Goal: Information Seeking & Learning: Learn about a topic

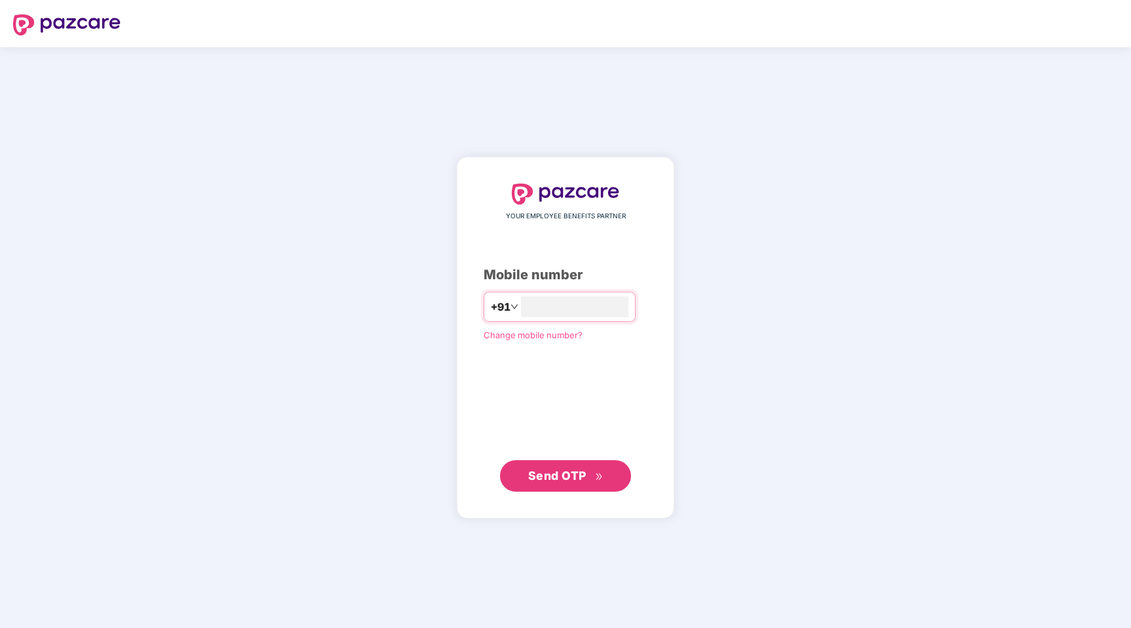
type input "**********"
click at [582, 480] on span "Send OTP" at bounding box center [557, 475] width 58 height 14
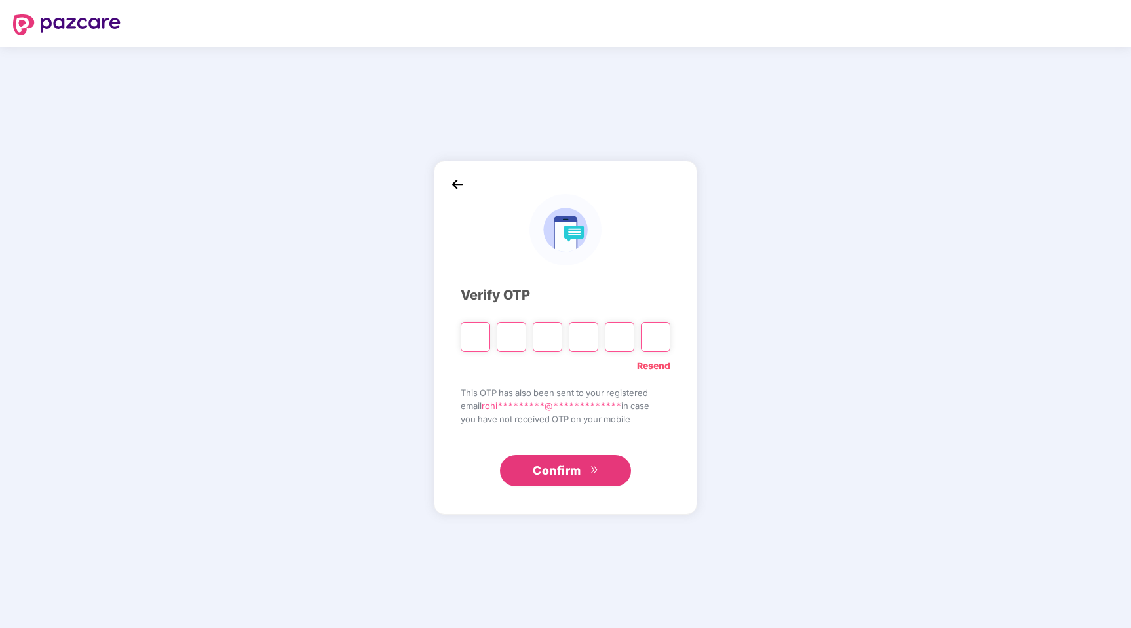
click at [470, 343] on input "Please enter verification code. Digit 1" at bounding box center [475, 337] width 29 height 30
type input "*"
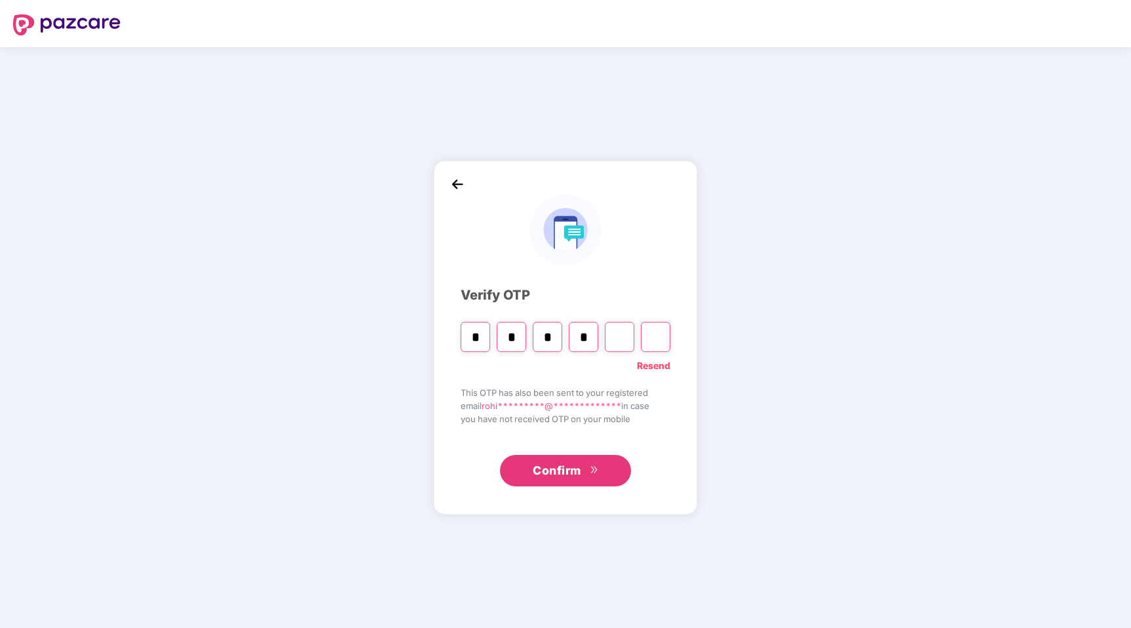
type input "*"
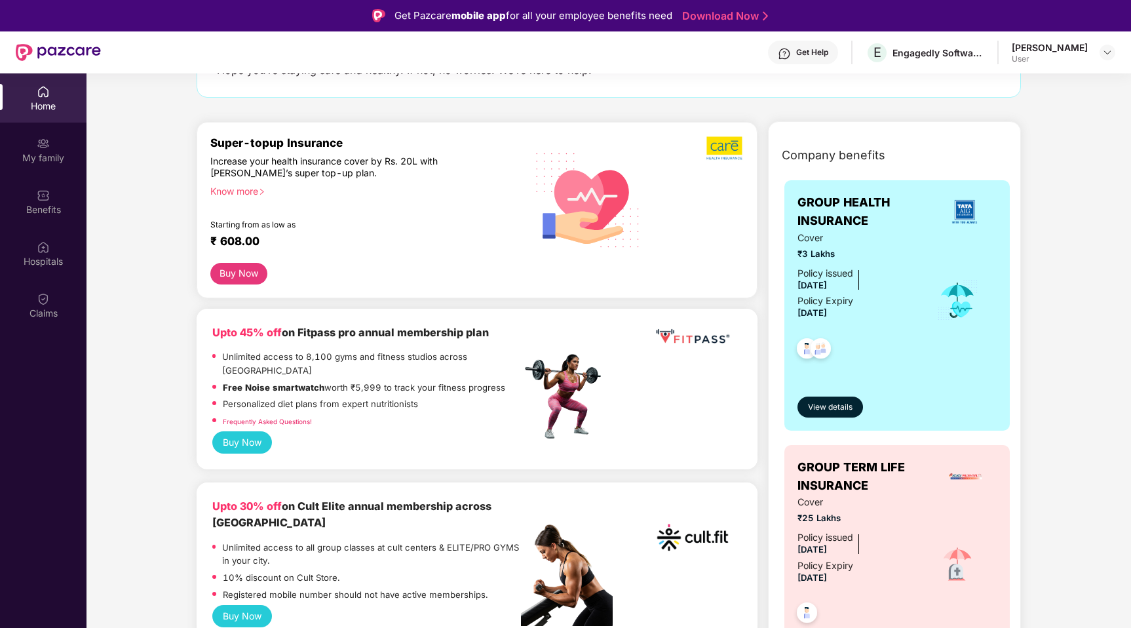
scroll to position [115, 0]
click at [843, 406] on span "View details" at bounding box center [830, 408] width 45 height 12
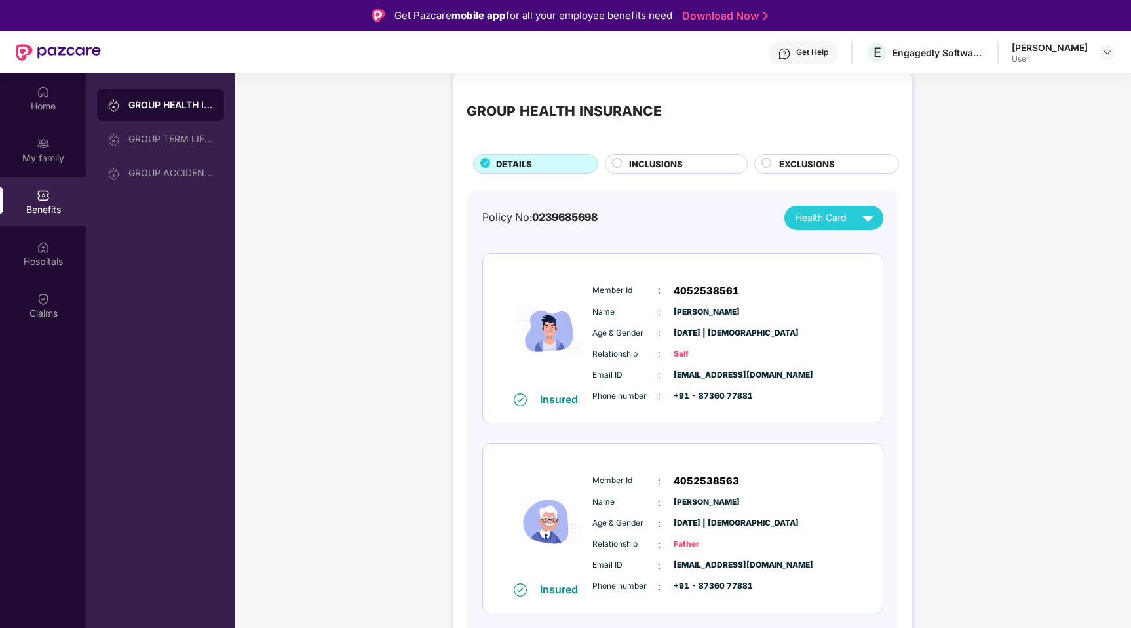
scroll to position [2, 0]
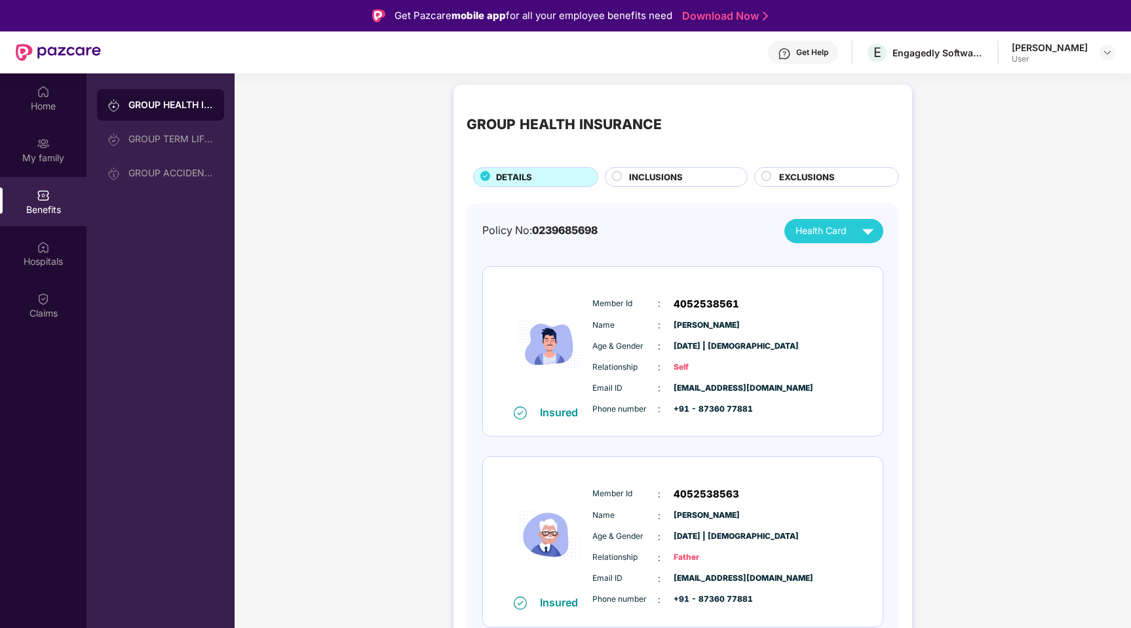
click at [685, 179] on div "INCLUSIONS" at bounding box center [681, 178] width 118 height 16
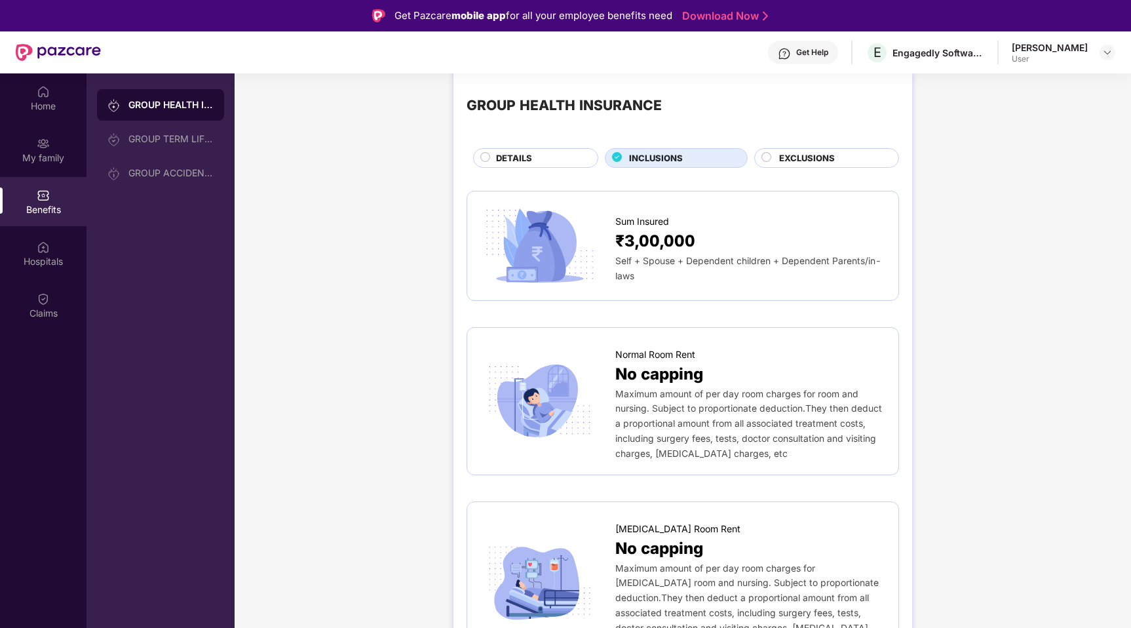
scroll to position [0, 0]
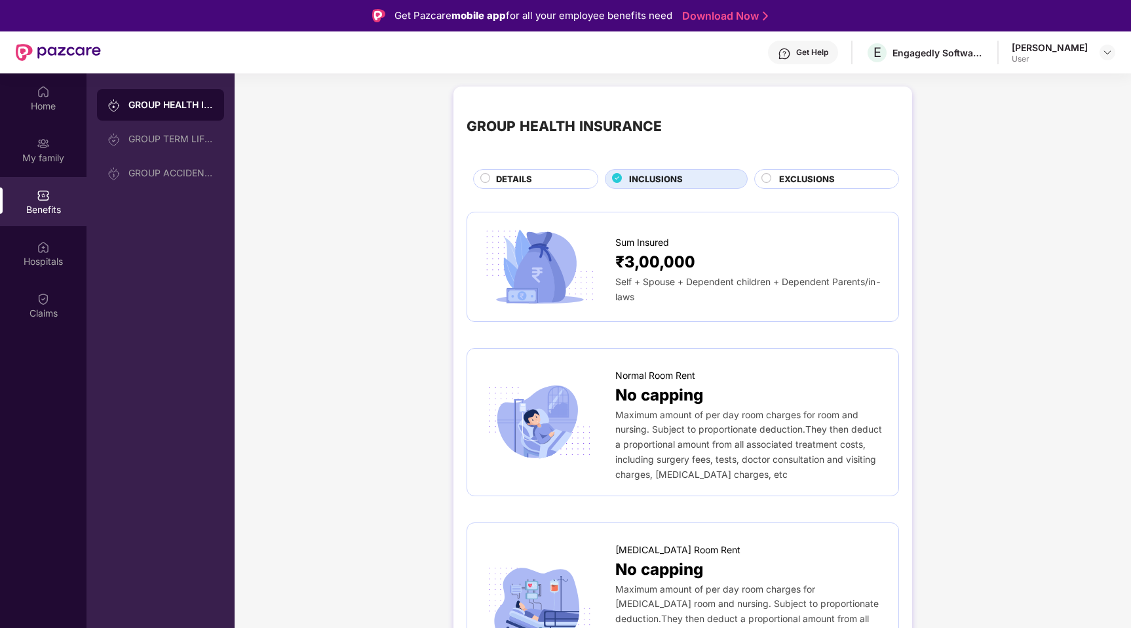
click at [821, 167] on div "GROUP HEALTH INSURANCE DETAILS INCLUSIONS EXCLUSIONS" at bounding box center [682, 144] width 432 height 89
click at [812, 175] on span "EXCLUSIONS" at bounding box center [807, 179] width 56 height 14
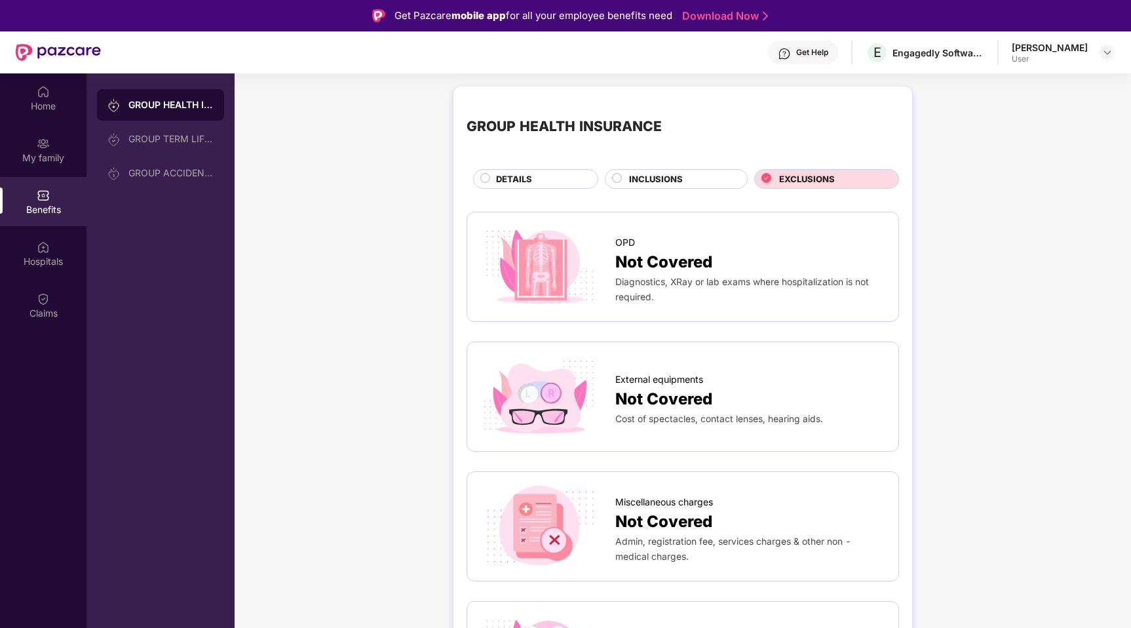
click at [498, 186] on div "DETAILS" at bounding box center [540, 180] width 102 height 16
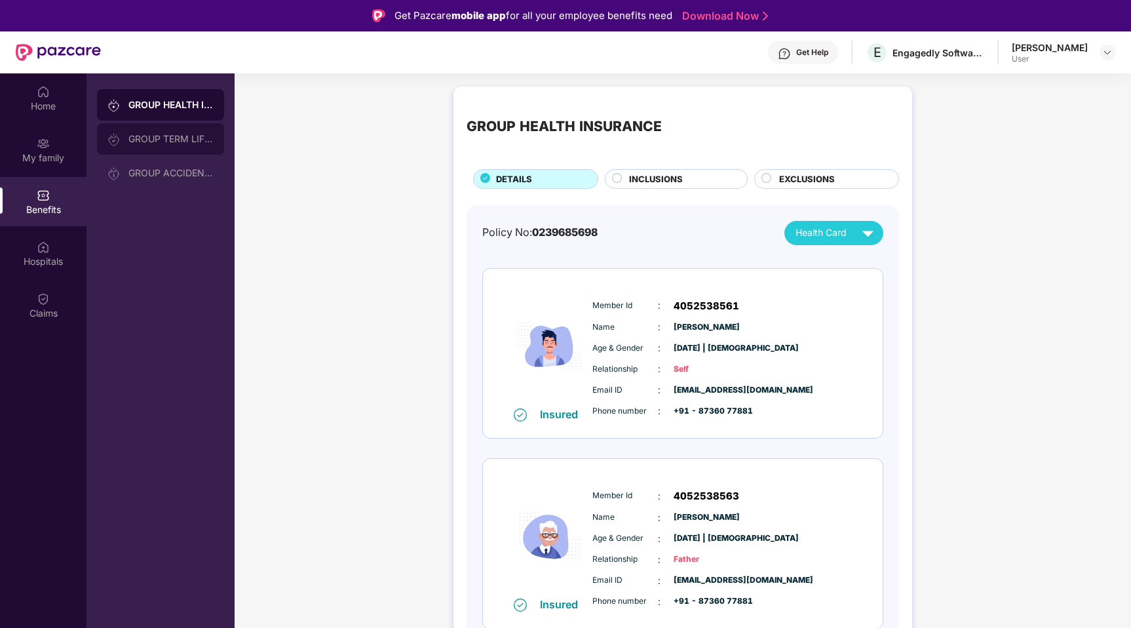
click at [170, 138] on div "GROUP TERM LIFE INSURANCE" at bounding box center [170, 139] width 85 height 10
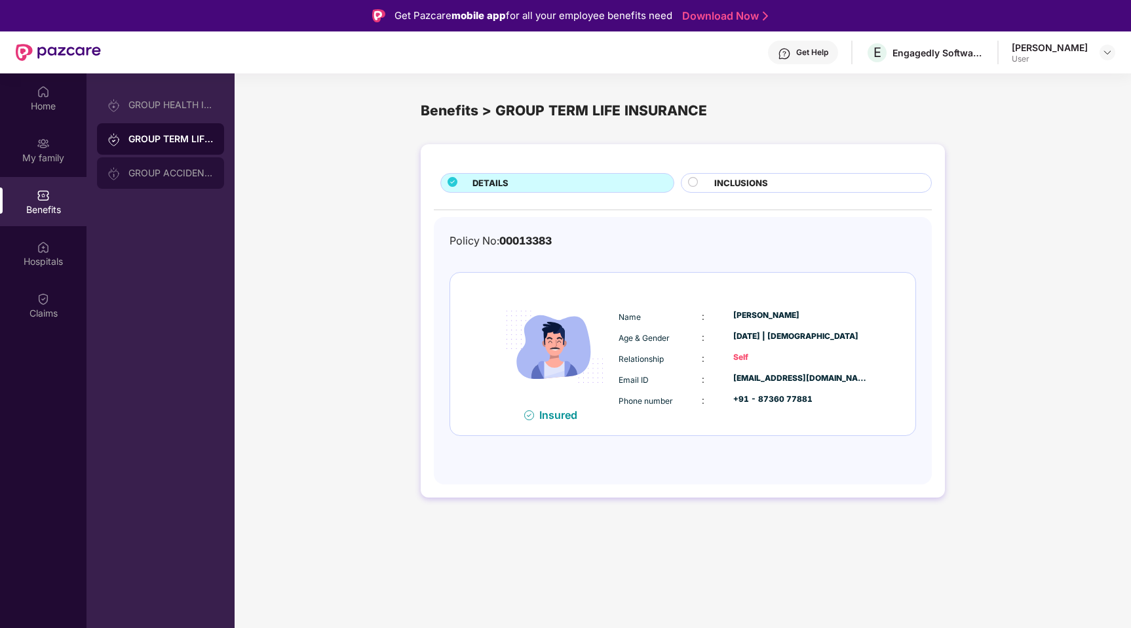
click at [174, 171] on div "GROUP ACCIDENTAL INSURANCE" at bounding box center [170, 173] width 85 height 10
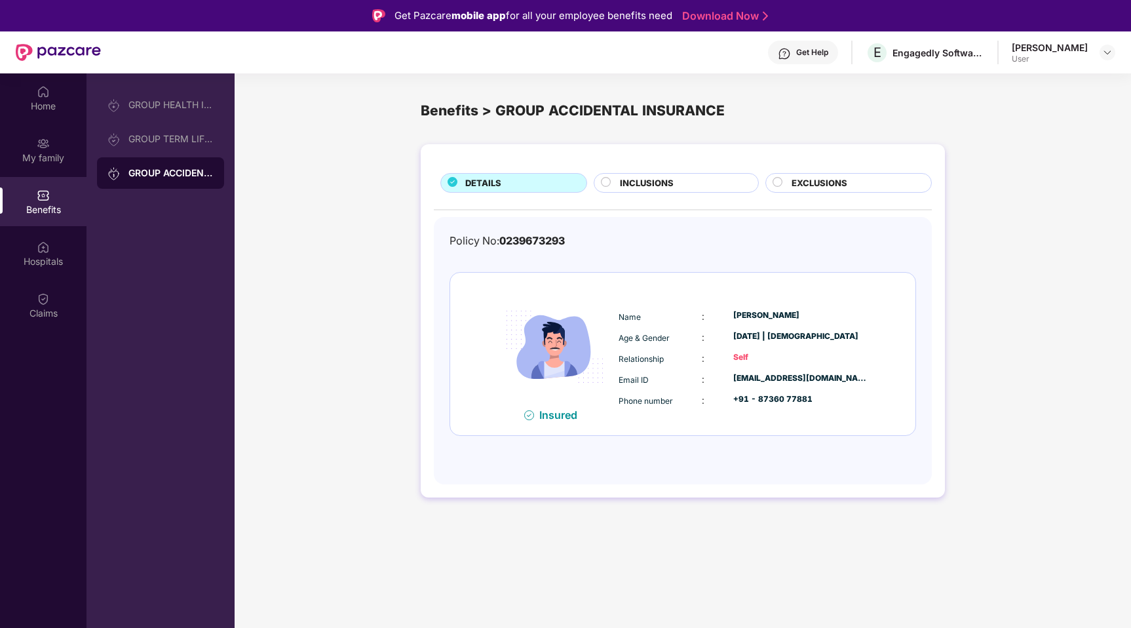
click at [689, 179] on div "INCLUSIONS" at bounding box center [682, 184] width 138 height 16
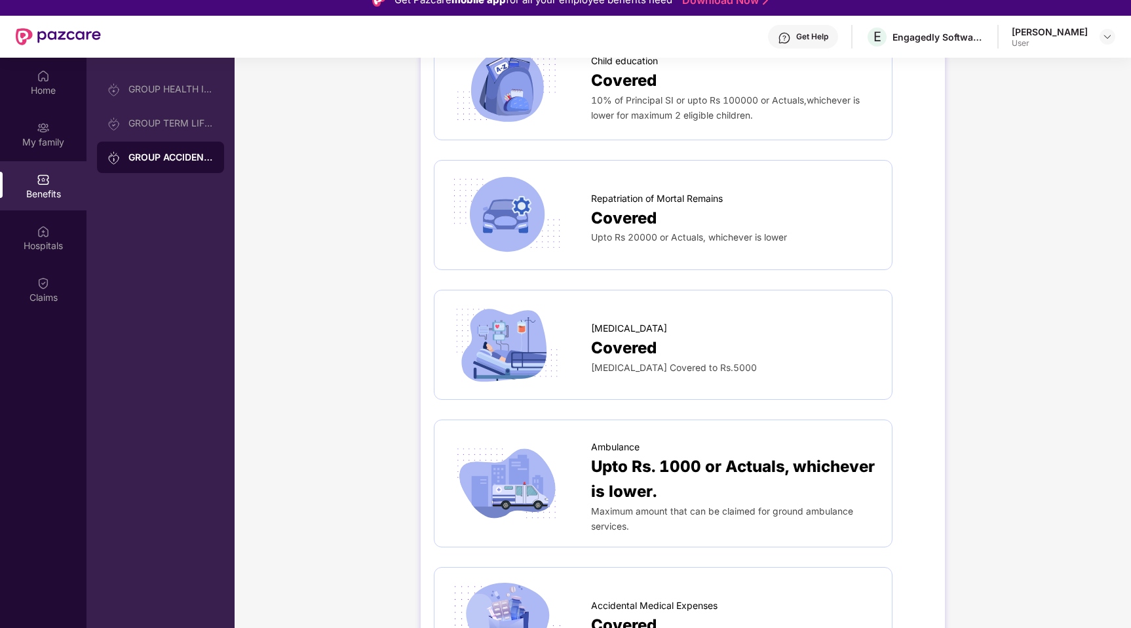
scroll to position [1190, 0]
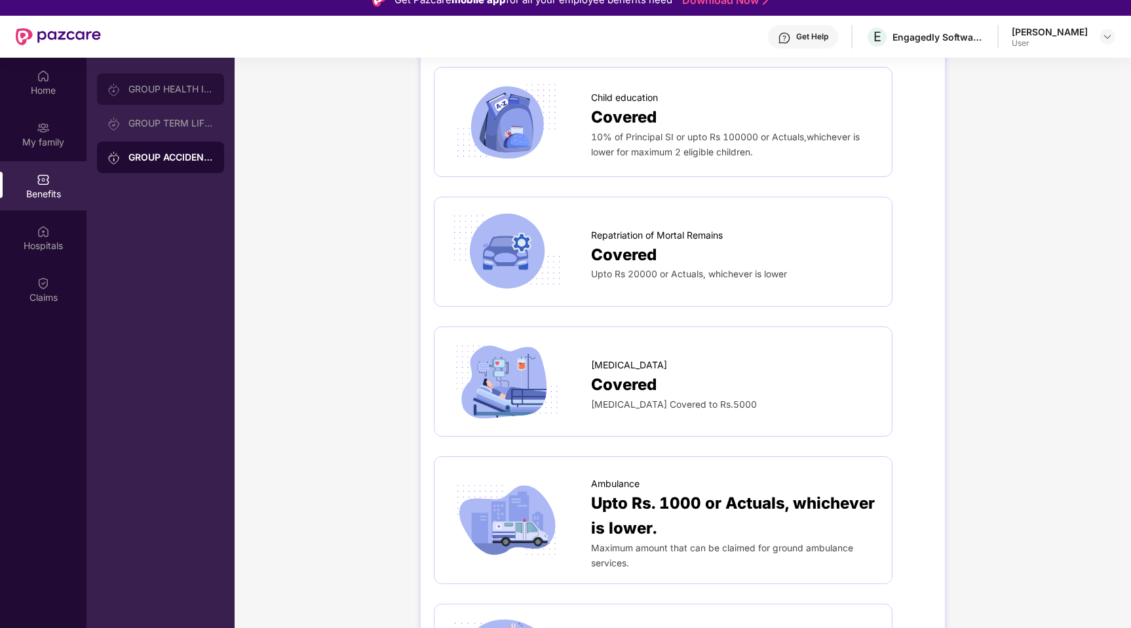
click at [147, 91] on div "GROUP HEALTH INSURANCE" at bounding box center [170, 89] width 85 height 10
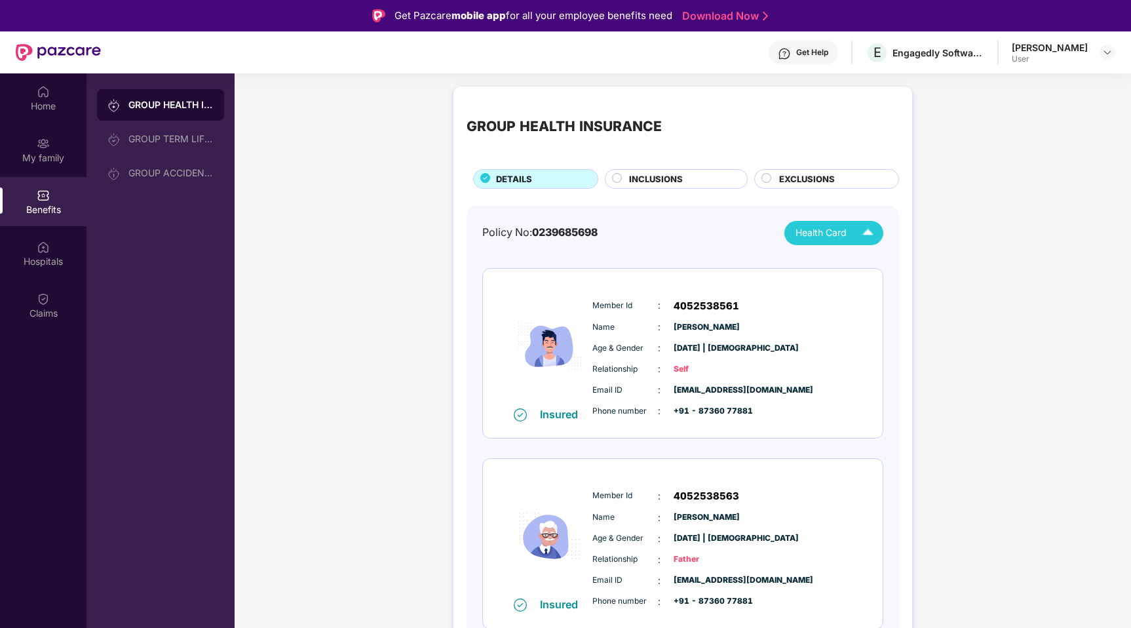
click at [848, 225] on div "Health Card" at bounding box center [837, 232] width 84 height 23
click at [831, 265] on div "[PERSON_NAME]" at bounding box center [825, 262] width 85 height 14
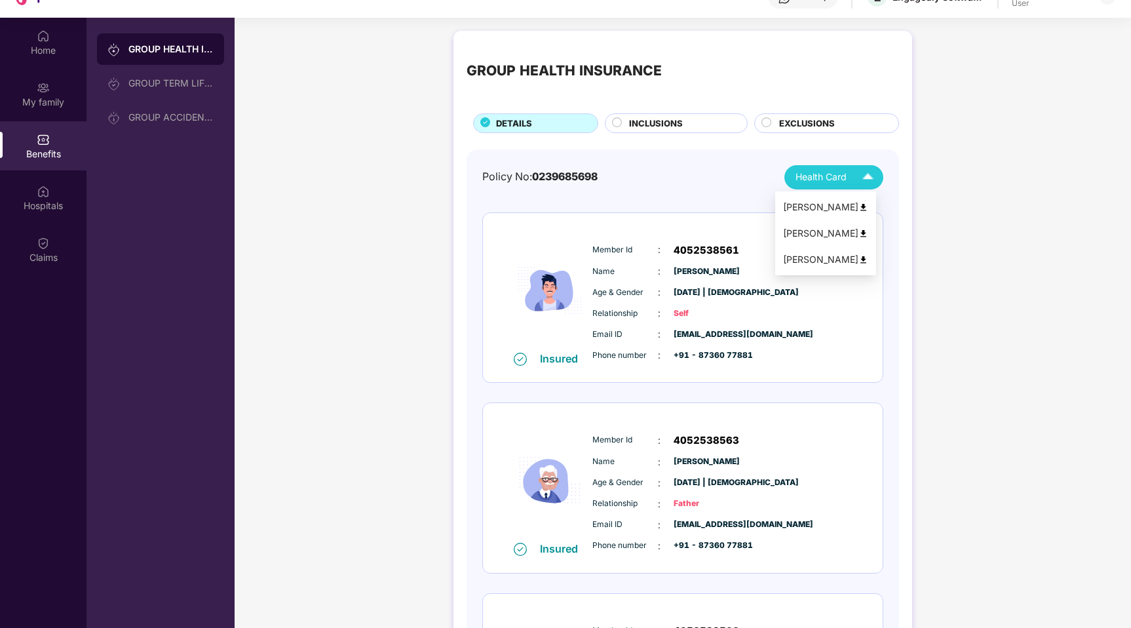
click at [838, 182] on span "Health Card" at bounding box center [820, 177] width 51 height 14
click at [696, 162] on div "Policy No: 0239685698 Health Card Insured Member Id : 4052538561 Name : [PERSON…" at bounding box center [682, 480] width 432 height 663
click at [669, 109] on div "GROUP HEALTH INSURANCE DETAILS INCLUSIONS EXCLUSIONS" at bounding box center [682, 88] width 432 height 89
click at [668, 115] on div "INCLUSIONS" at bounding box center [676, 123] width 143 height 20
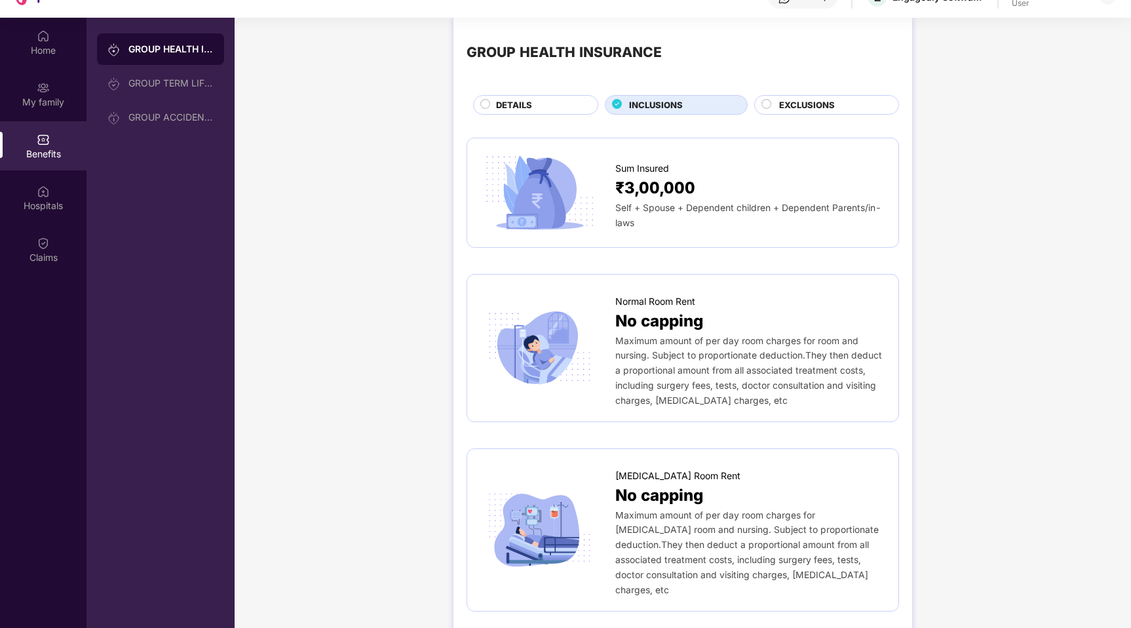
scroll to position [20, 0]
click at [550, 106] on div "DETAILS" at bounding box center [540, 105] width 102 height 16
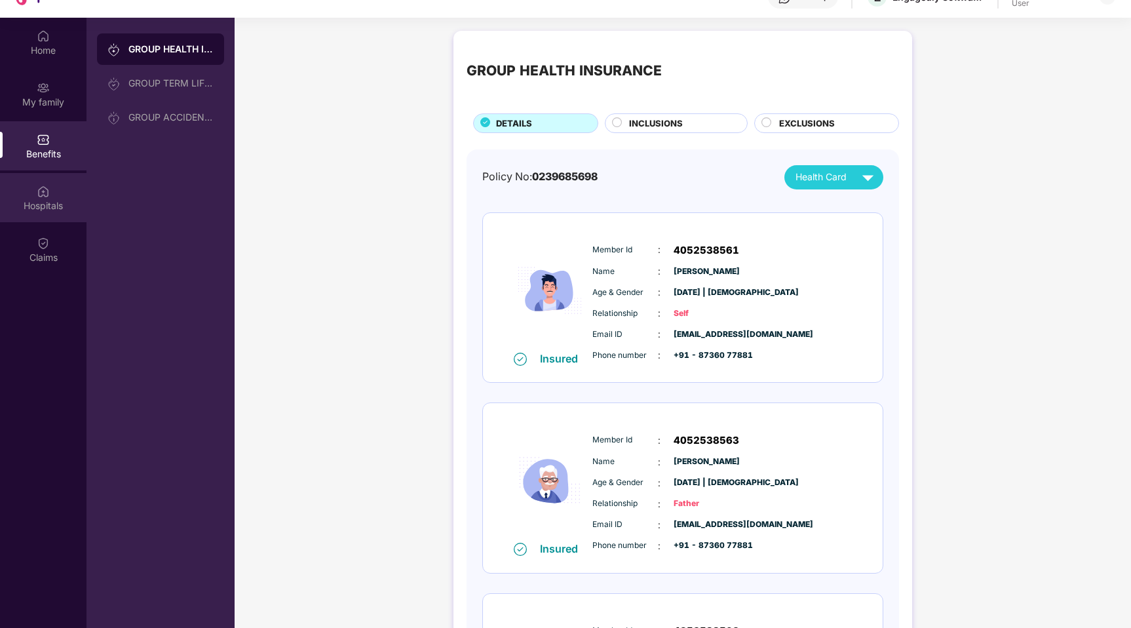
click at [48, 202] on div "Hospitals" at bounding box center [43, 205] width 86 height 13
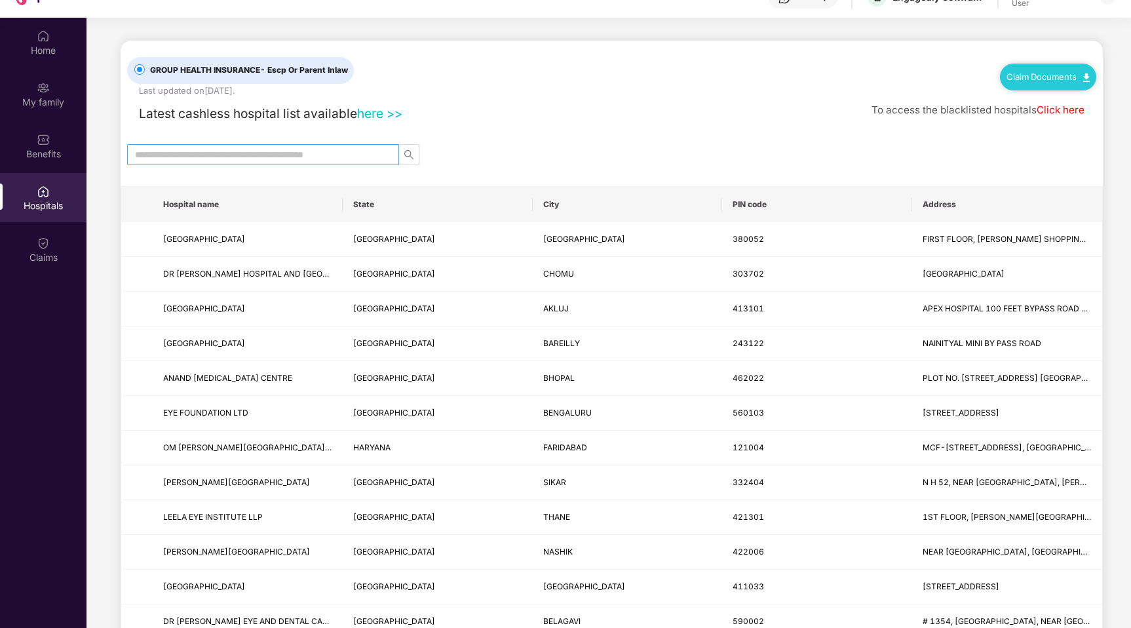
click at [260, 154] on input "text" at bounding box center [258, 154] width 246 height 14
click at [380, 121] on div "Latest cashless hospital list available here >>" at bounding box center [264, 114] width 275 height 20
click at [383, 117] on link "here >>" at bounding box center [379, 113] width 45 height 16
click at [236, 146] on span at bounding box center [263, 154] width 272 height 21
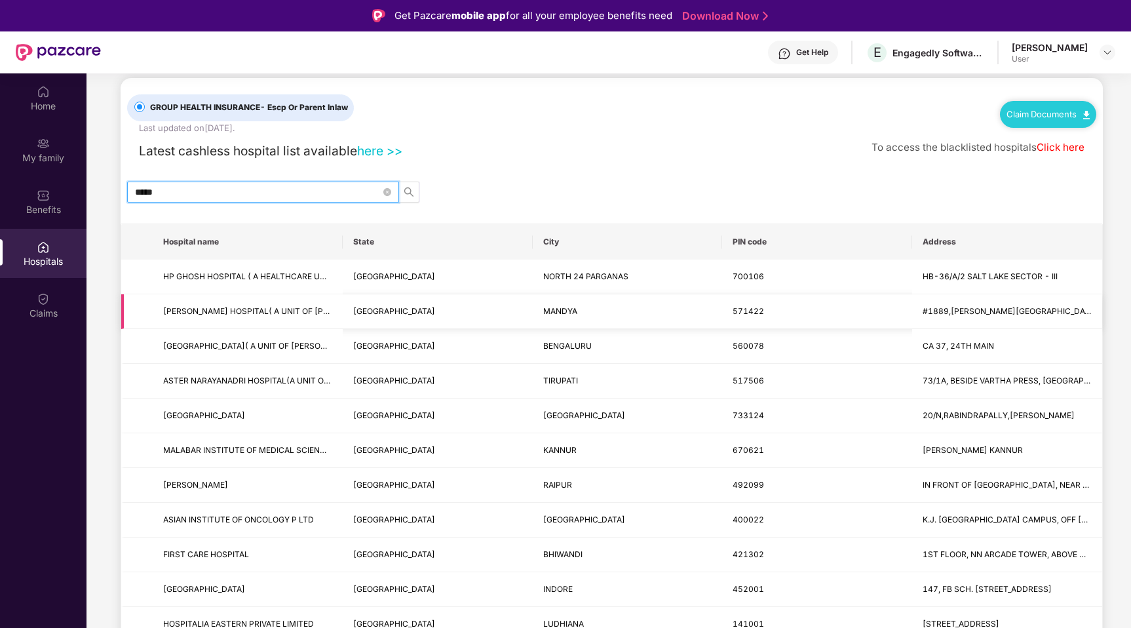
scroll to position [28, 0]
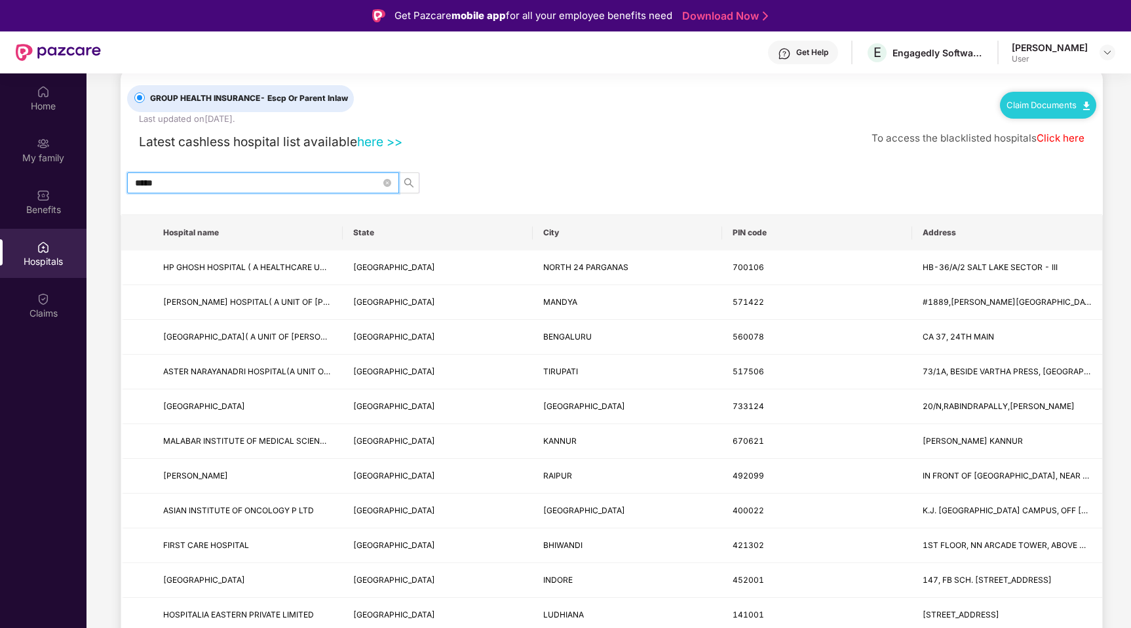
click at [208, 193] on div "GROUP HEALTH INSURANCE - Escp Or Parent Inlaw Last updated on [DATE] . Claim Do…" at bounding box center [612, 639] width 982 height 1141
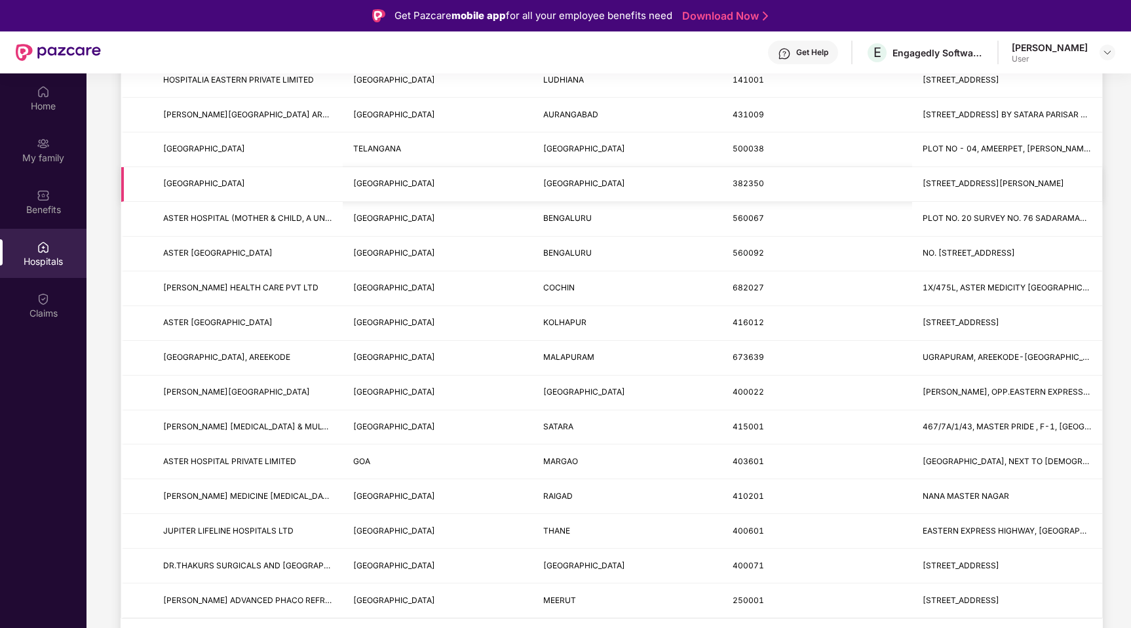
scroll to position [0, 0]
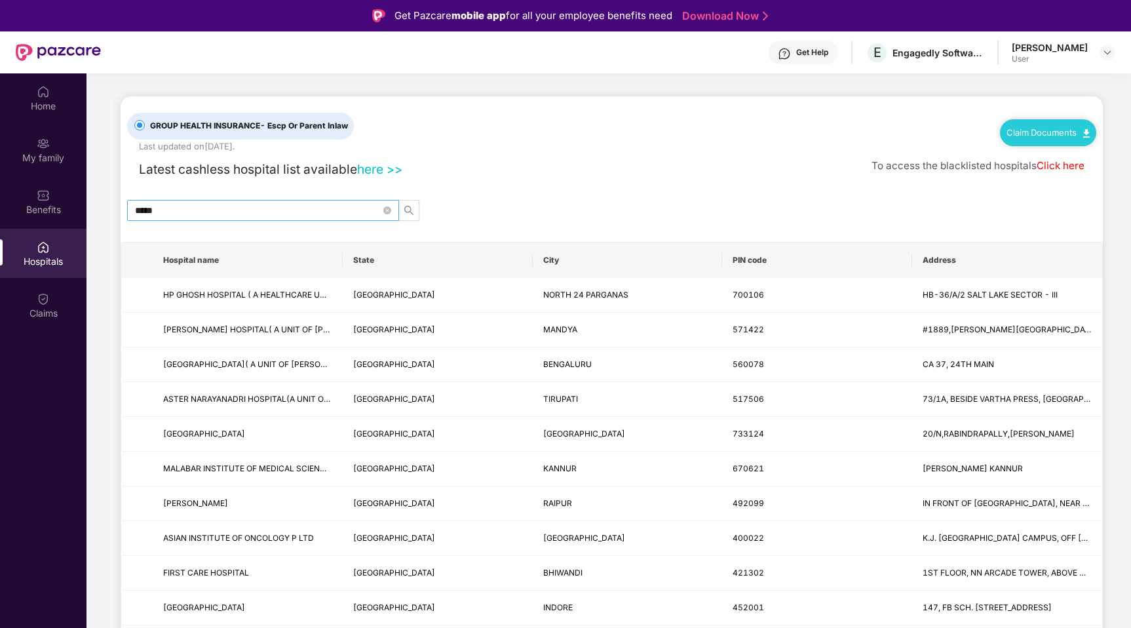
click at [190, 208] on input "*****" at bounding box center [258, 210] width 246 height 14
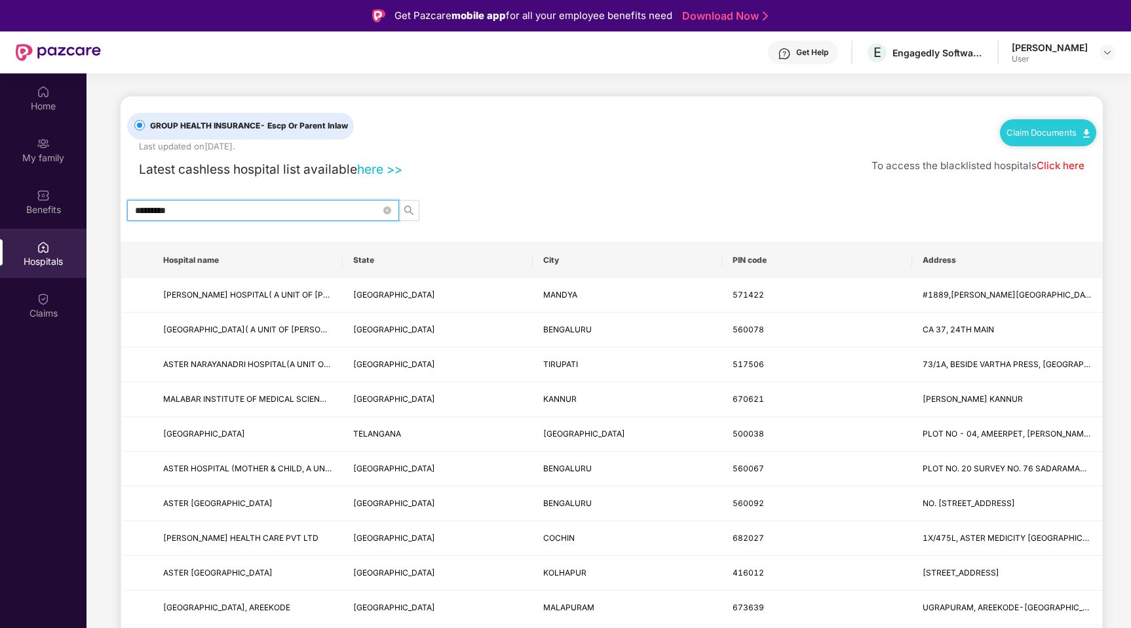
type input "*********"
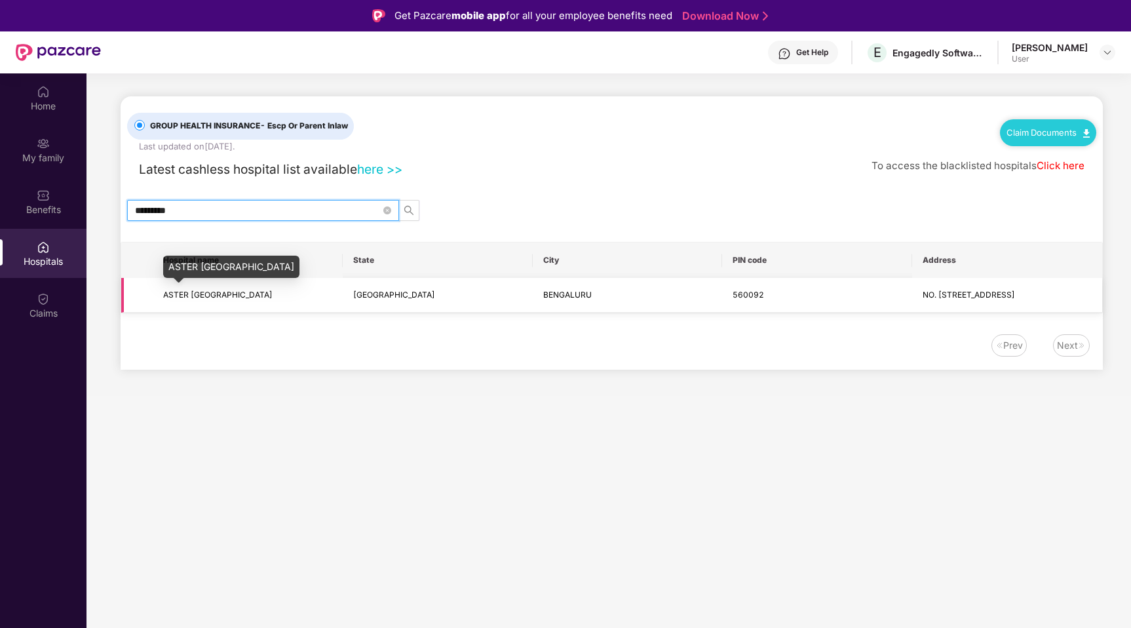
click at [220, 294] on span "ASTER [GEOGRAPHIC_DATA]" at bounding box center [217, 295] width 109 height 10
click at [383, 211] on icon "close-circle" at bounding box center [387, 210] width 8 height 8
click at [297, 210] on input "text" at bounding box center [258, 210] width 246 height 14
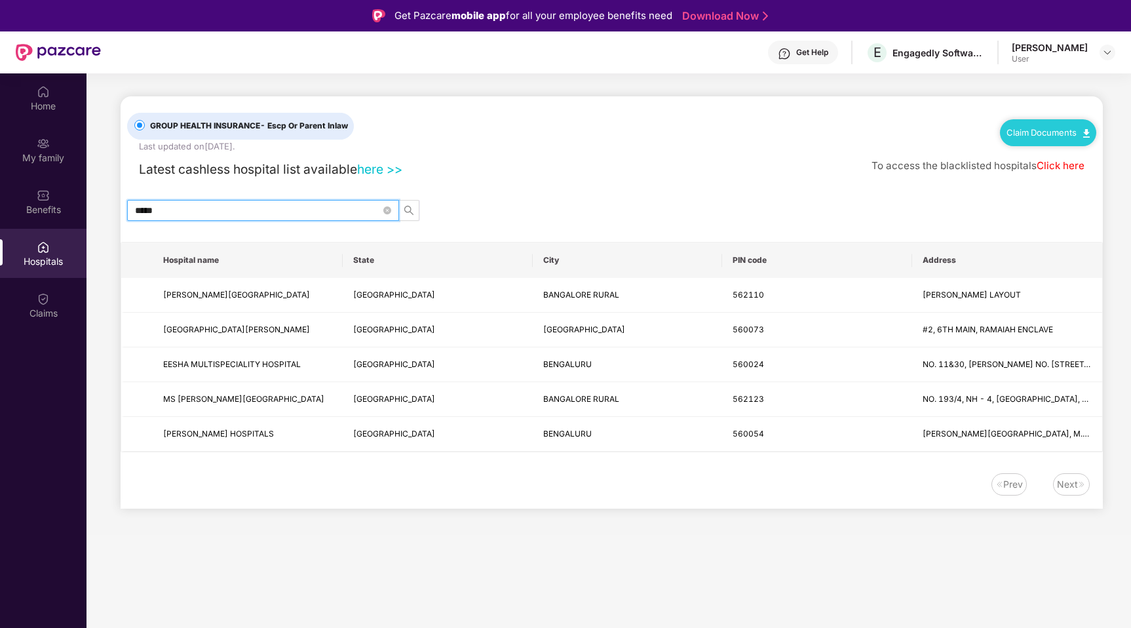
type input "*****"
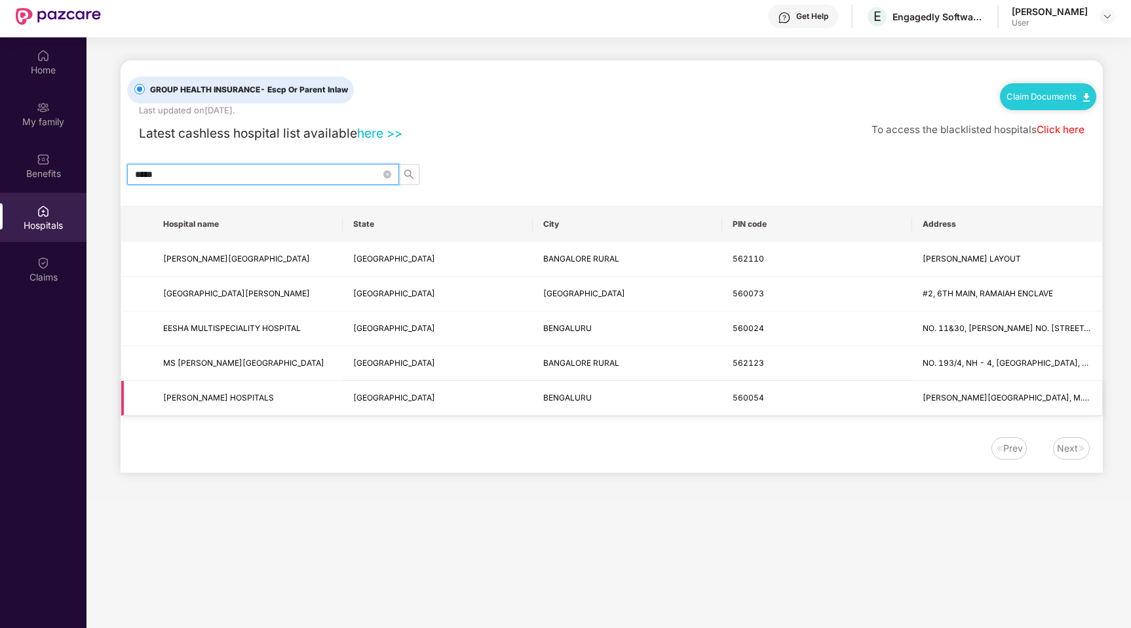
scroll to position [73, 0]
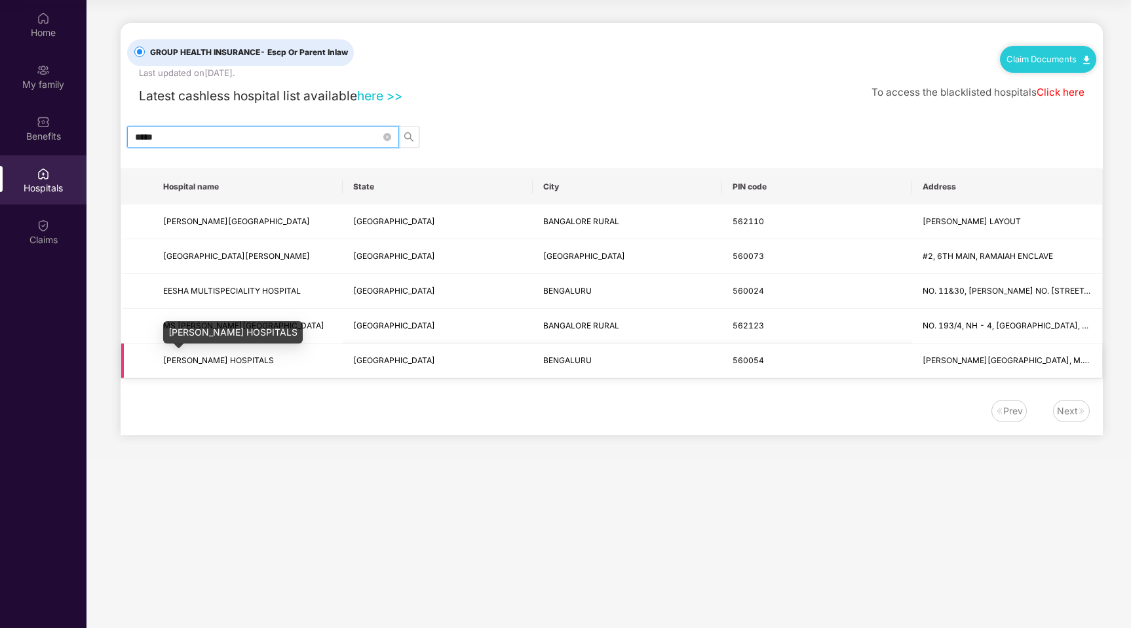
click at [245, 363] on span "[PERSON_NAME] HOSPITALS" at bounding box center [218, 360] width 111 height 10
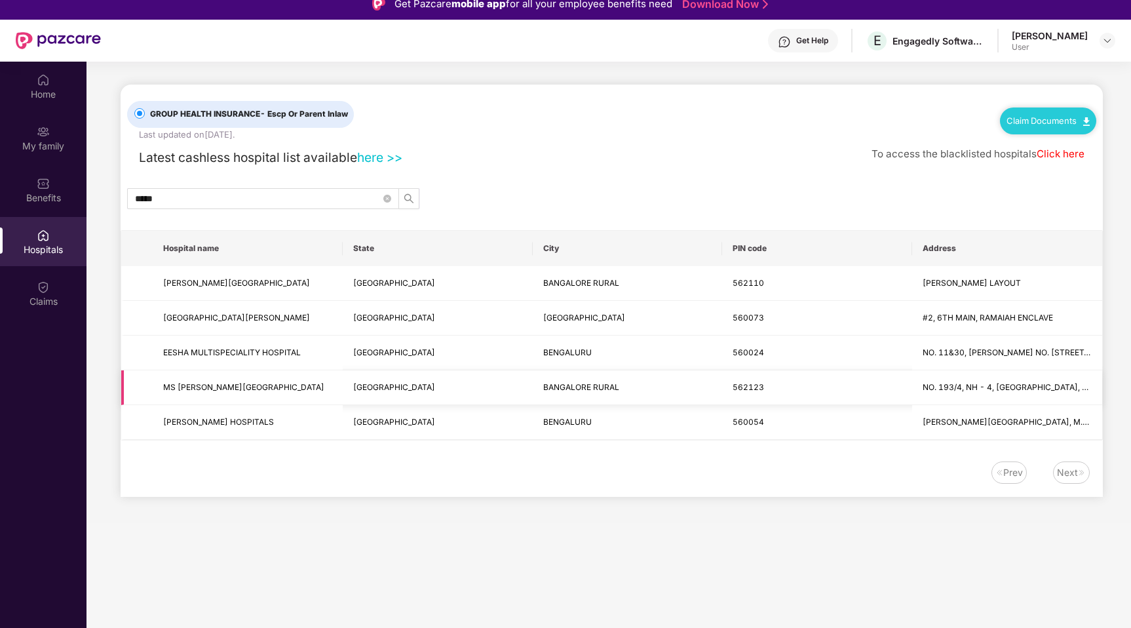
scroll to position [0, 0]
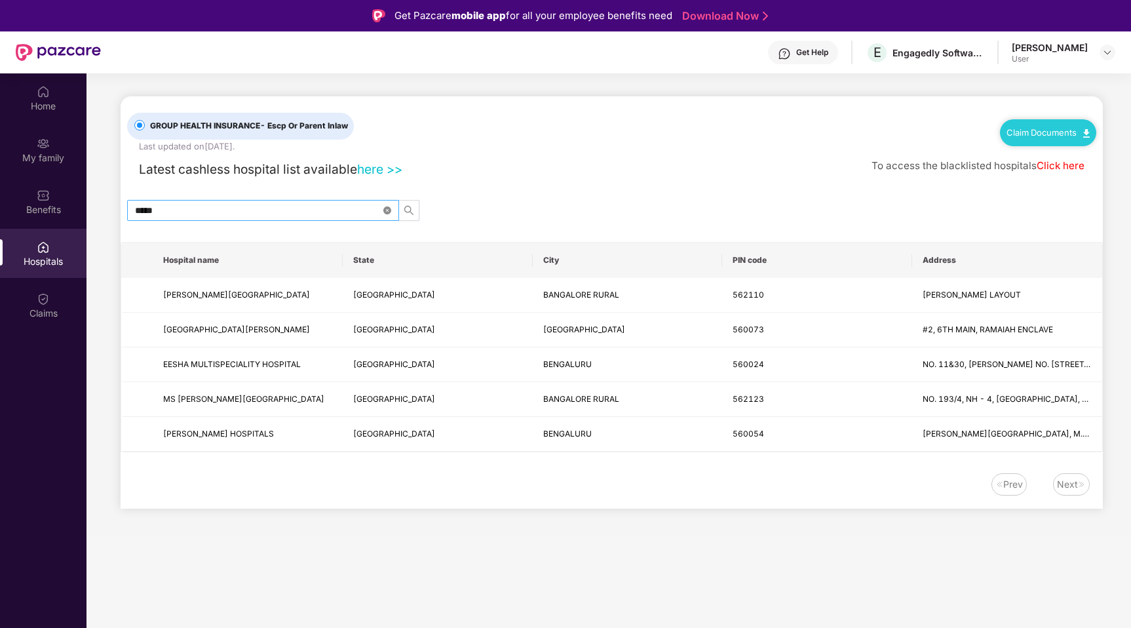
click at [385, 210] on icon "close-circle" at bounding box center [387, 210] width 8 height 8
click at [341, 213] on input "text" at bounding box center [258, 210] width 246 height 14
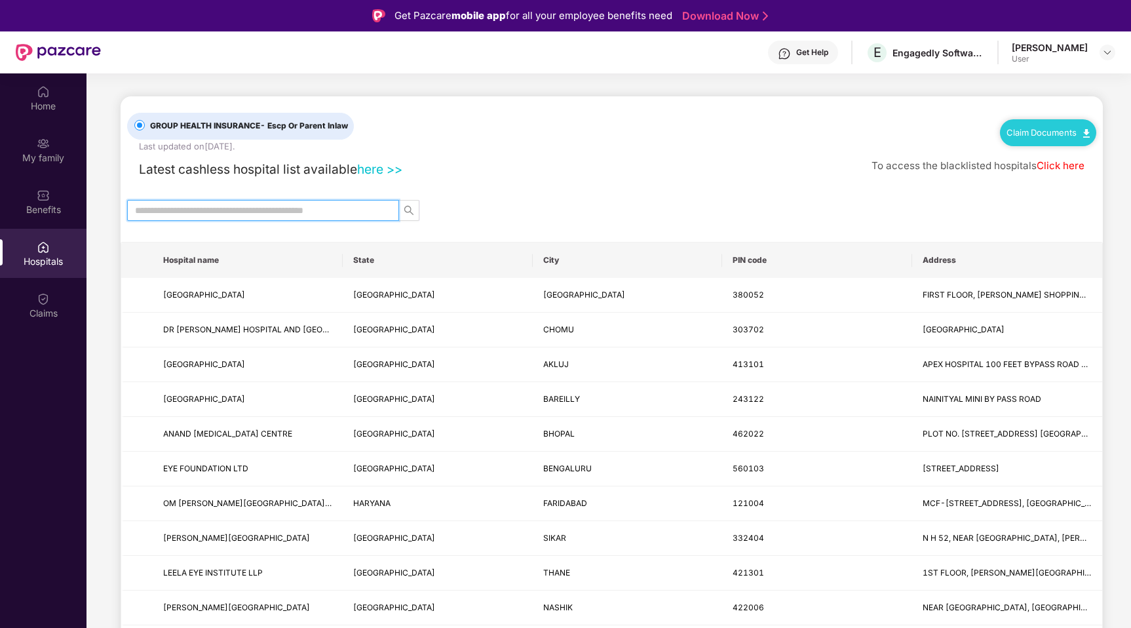
click at [1053, 138] on div "Claim Documents" at bounding box center [1048, 132] width 96 height 26
click at [37, 199] on img at bounding box center [43, 195] width 13 height 13
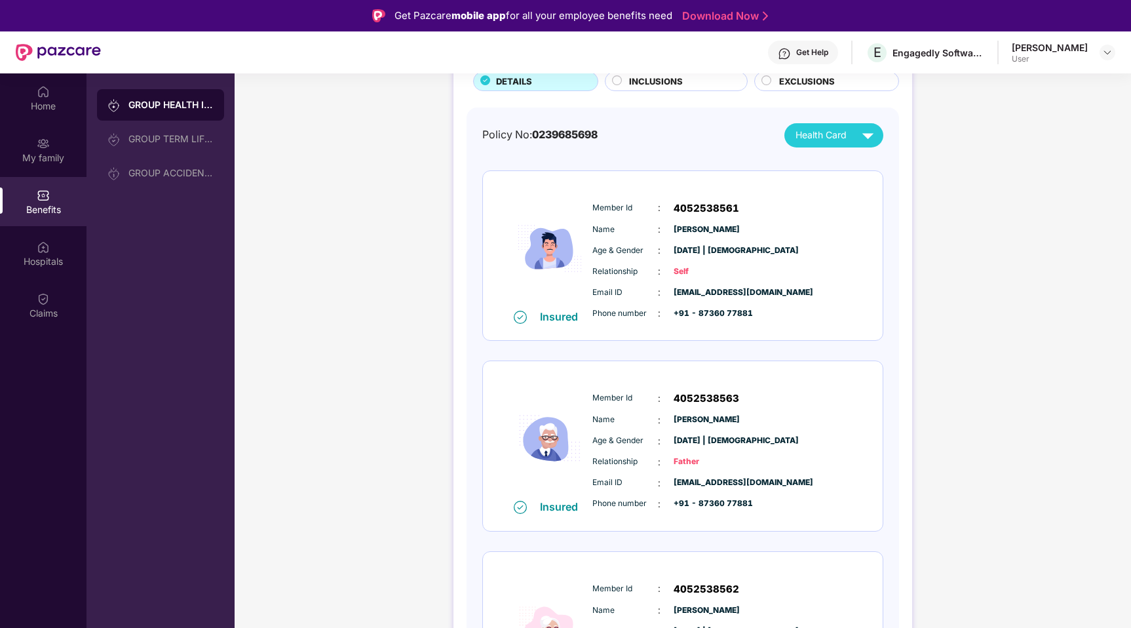
scroll to position [174, 0]
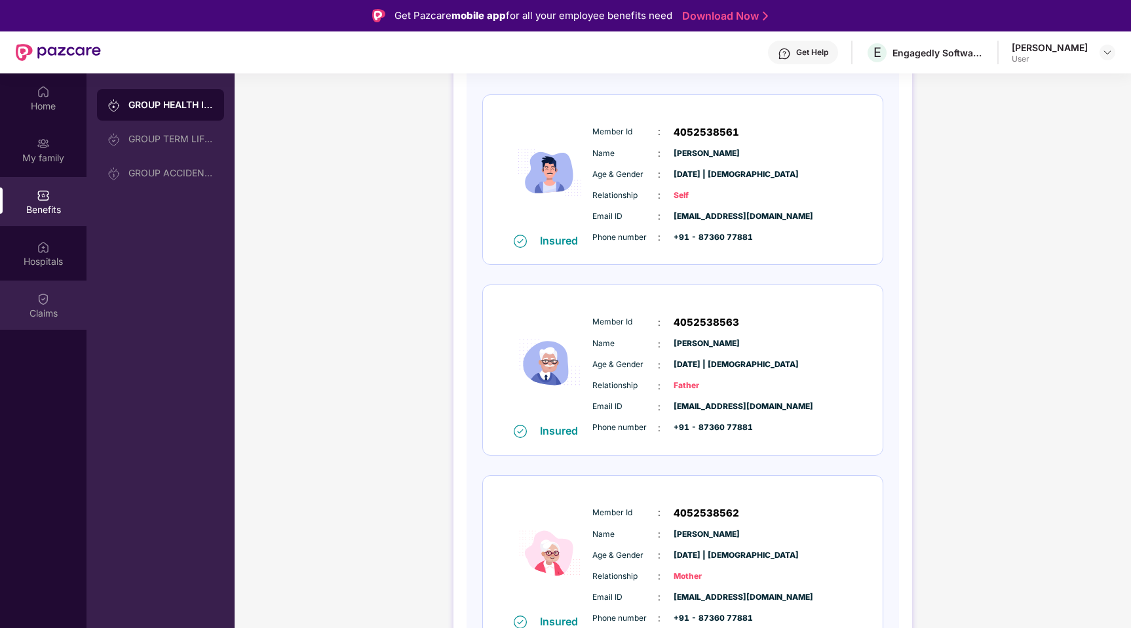
click at [35, 305] on div "Claims" at bounding box center [43, 304] width 86 height 49
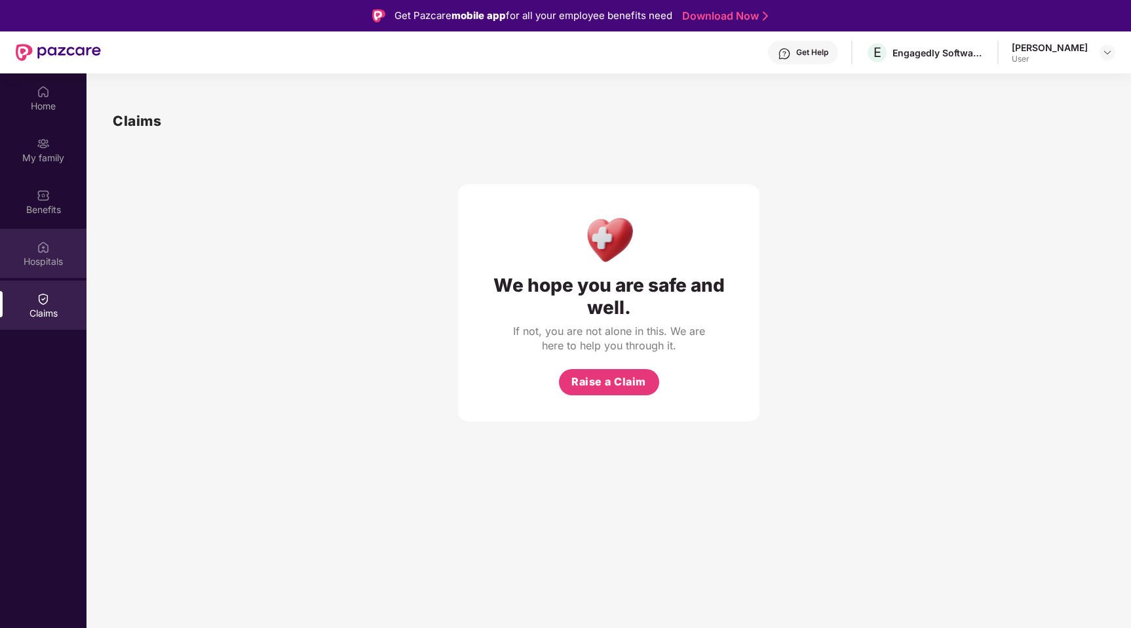
click at [34, 254] on div "Hospitals" at bounding box center [43, 253] width 86 height 49
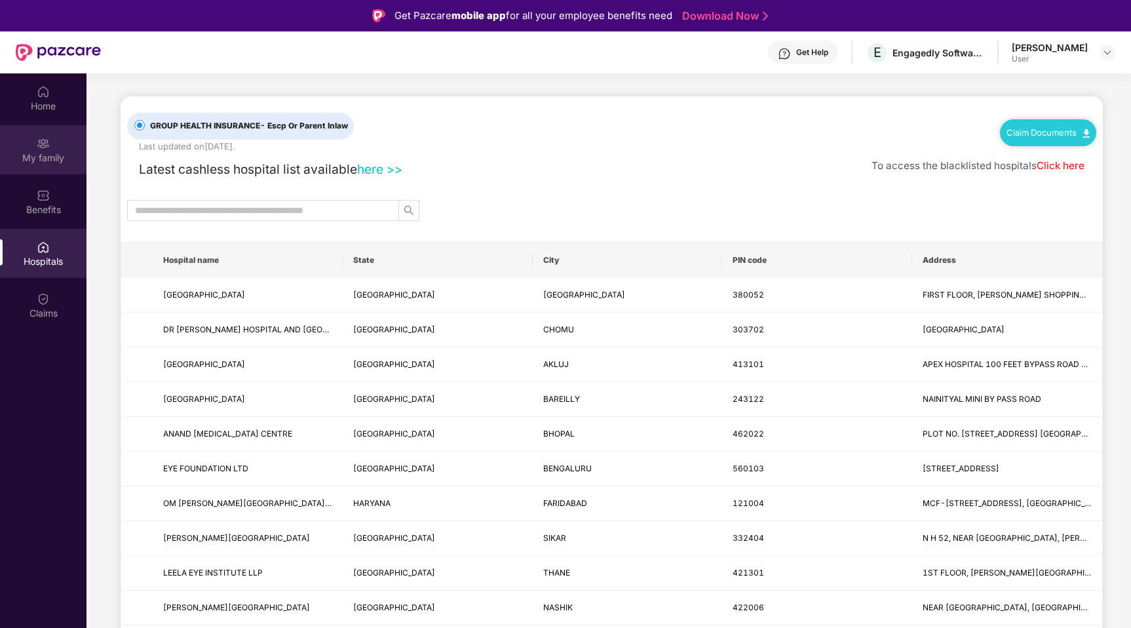
click at [47, 174] on div "My family" at bounding box center [43, 149] width 86 height 49
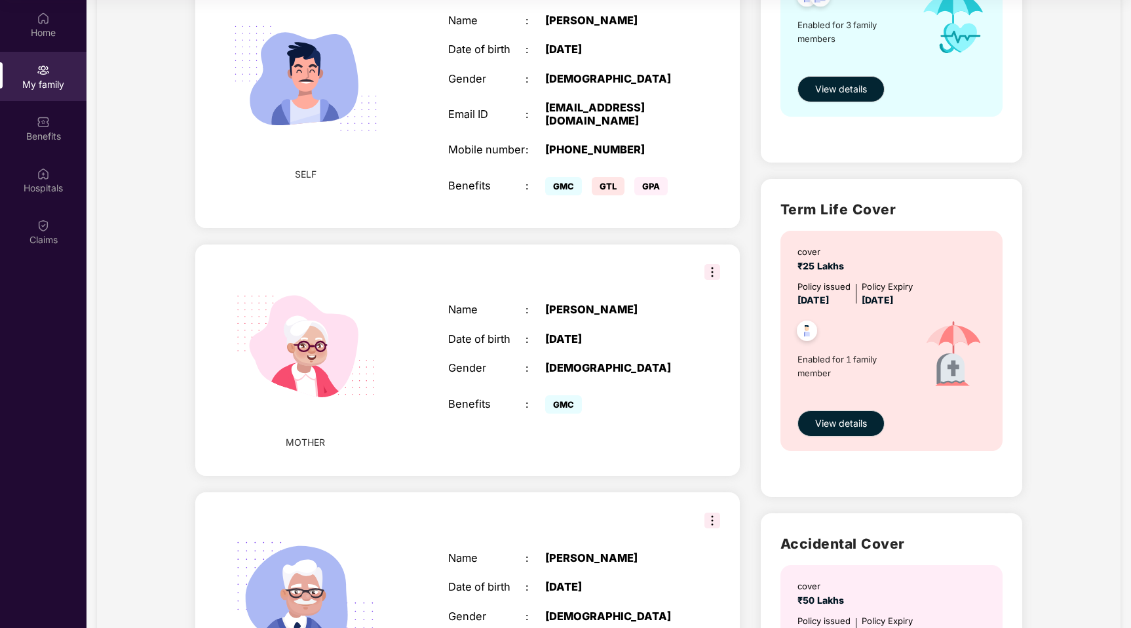
scroll to position [234, 0]
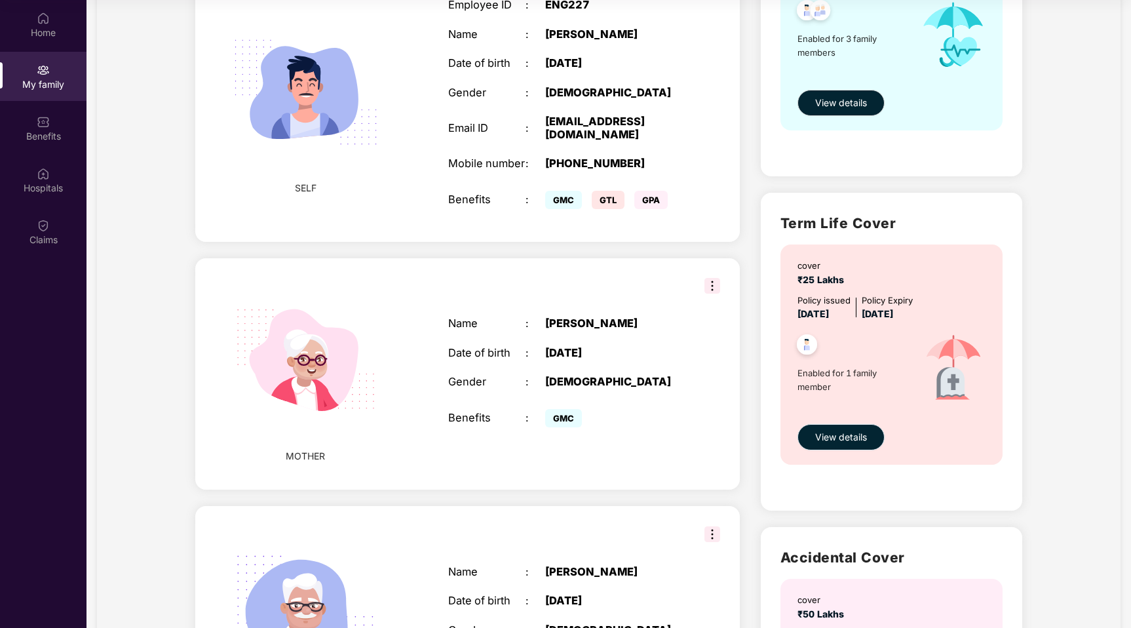
click at [848, 437] on span "View details" at bounding box center [841, 437] width 52 height 14
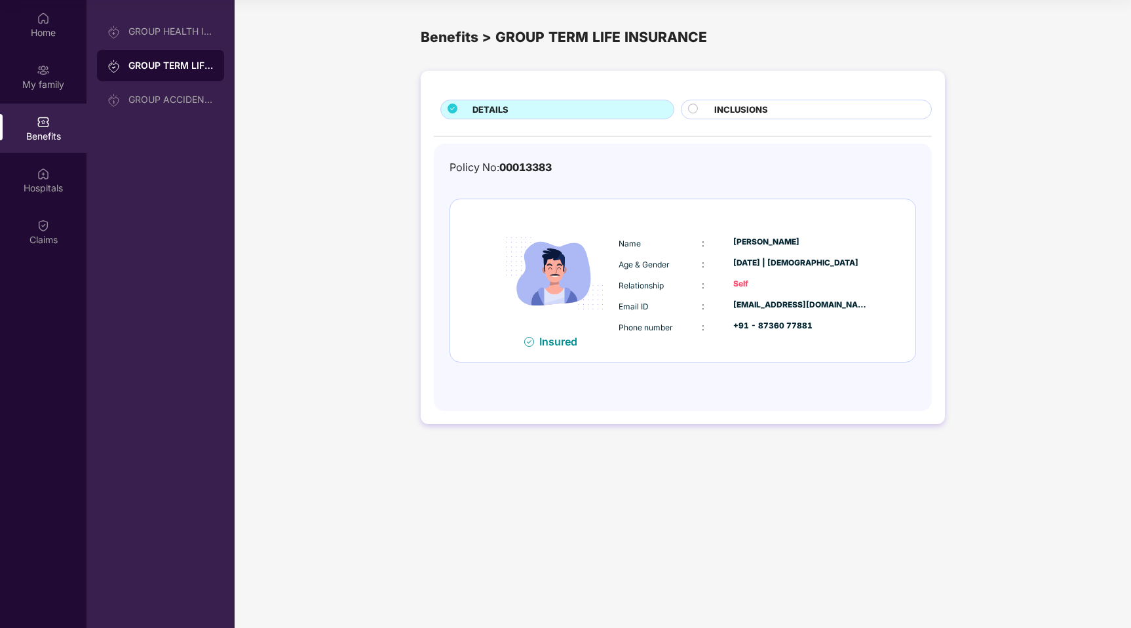
click at [751, 104] on span "INCLUSIONS" at bounding box center [741, 110] width 54 height 14
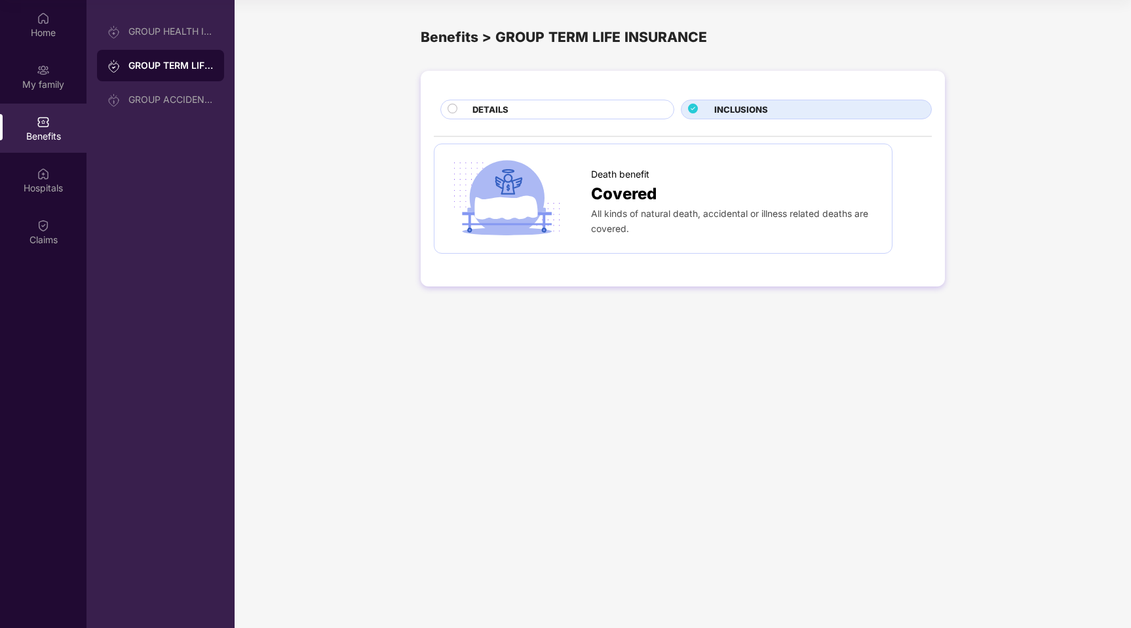
click at [628, 116] on div "DETAILS" at bounding box center [566, 111] width 201 height 16
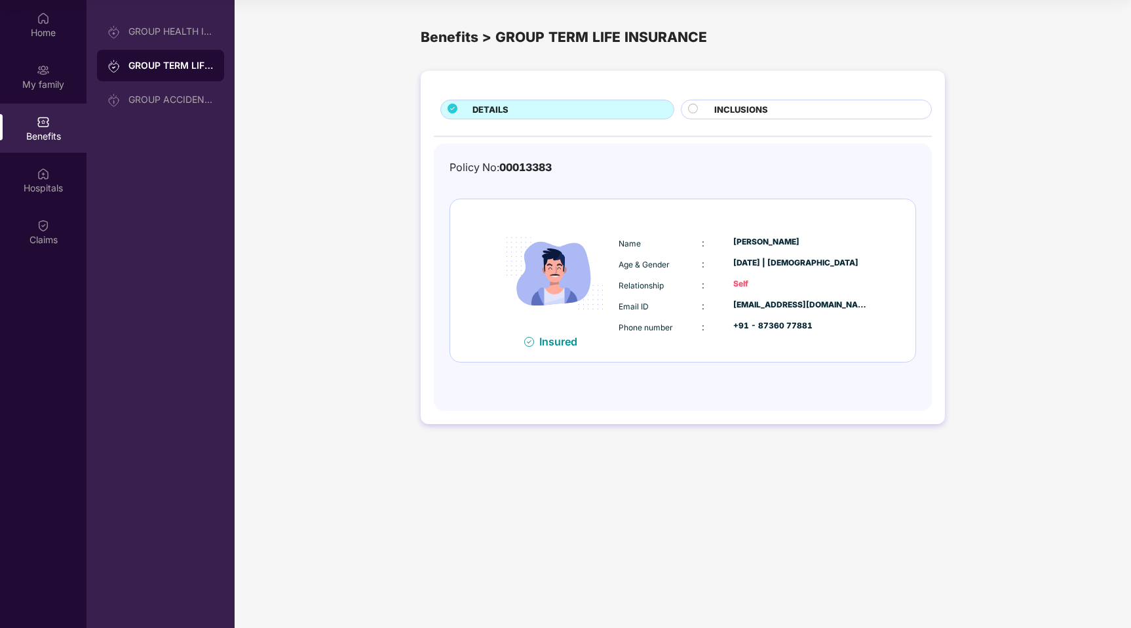
click at [520, 267] on img at bounding box center [555, 273] width 122 height 122
click at [193, 104] on div "GROUP ACCIDENTAL INSURANCE" at bounding box center [170, 99] width 85 height 10
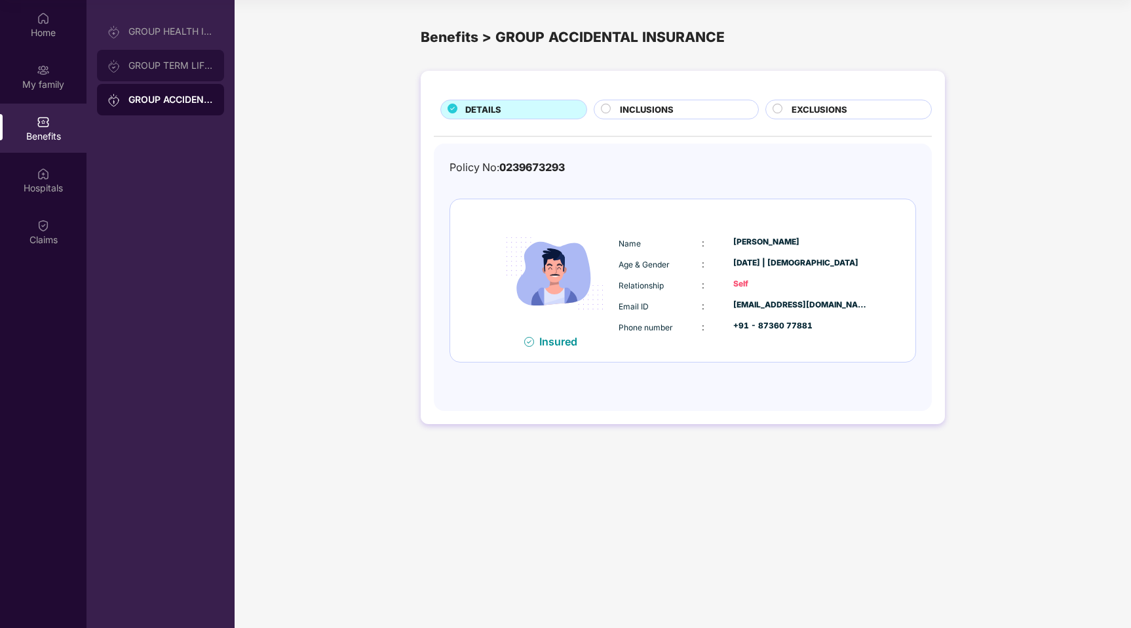
click at [177, 75] on div "GROUP TERM LIFE INSURANCE" at bounding box center [160, 65] width 127 height 31
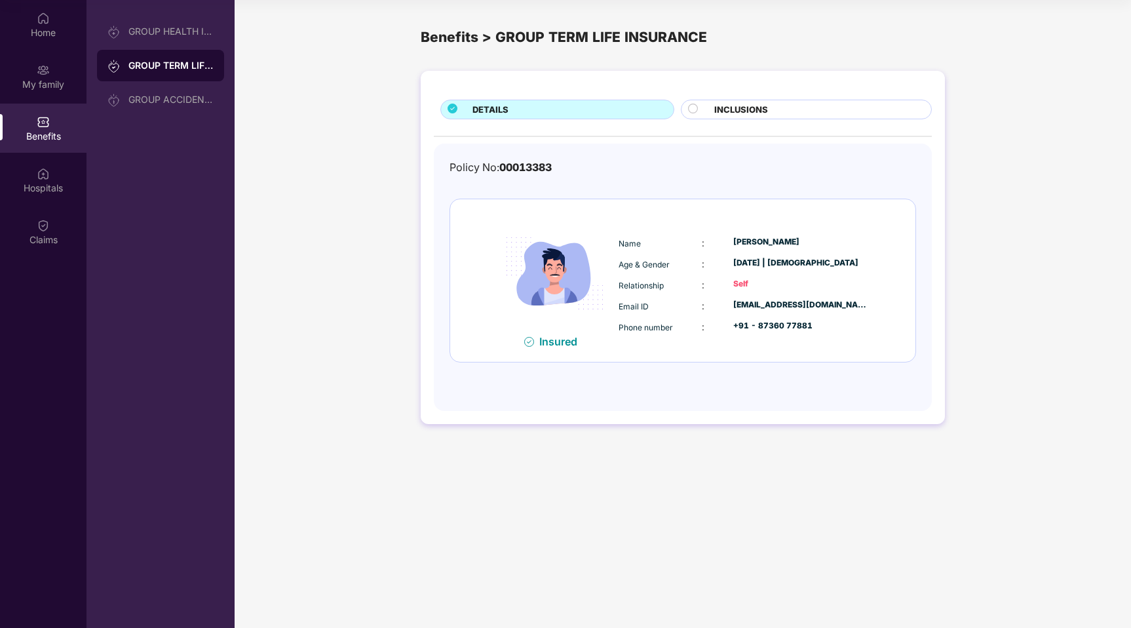
click at [174, 52] on div "GROUP TERM LIFE INSURANCE" at bounding box center [160, 65] width 127 height 31
click at [175, 41] on div "GROUP HEALTH INSURANCE" at bounding box center [160, 31] width 127 height 31
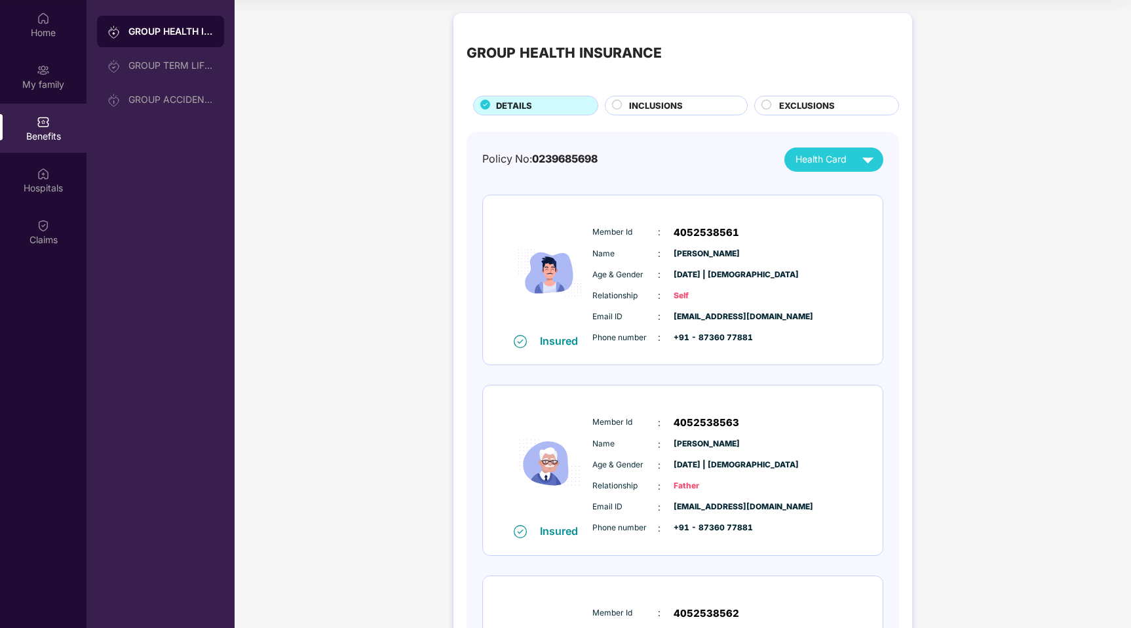
click at [174, 116] on div "GROUP HEALTH INSURANCE GROUP TERM LIFE INSURANCE GROUP ACCIDENTAL INSURANCE" at bounding box center [160, 314] width 148 height 628
click at [49, 92] on div "My family" at bounding box center [43, 76] width 86 height 49
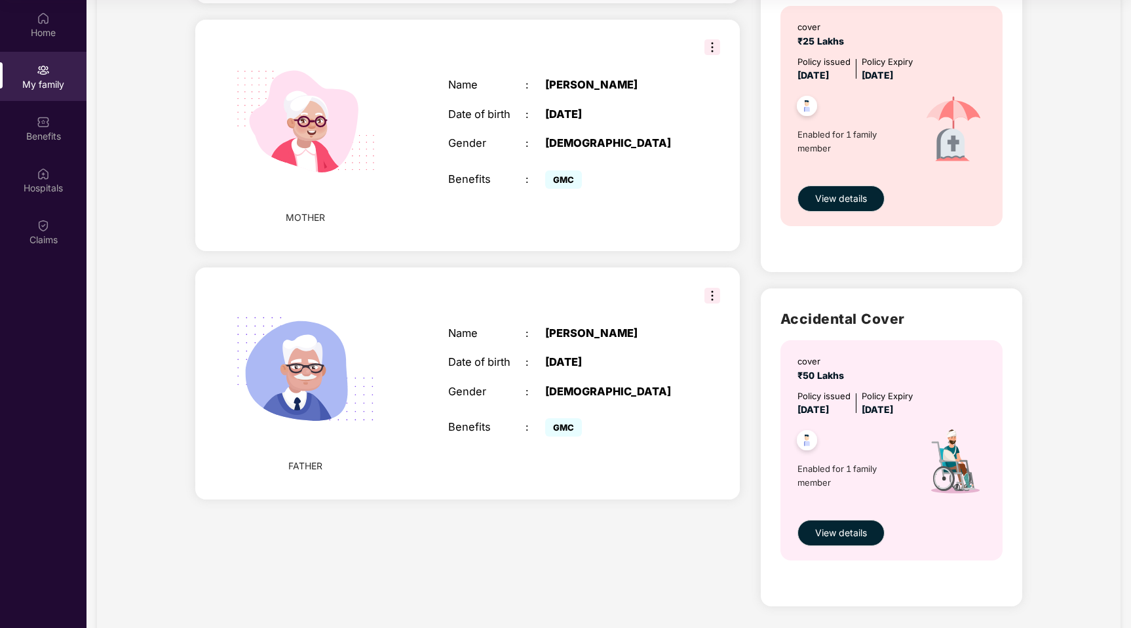
scroll to position [468, 0]
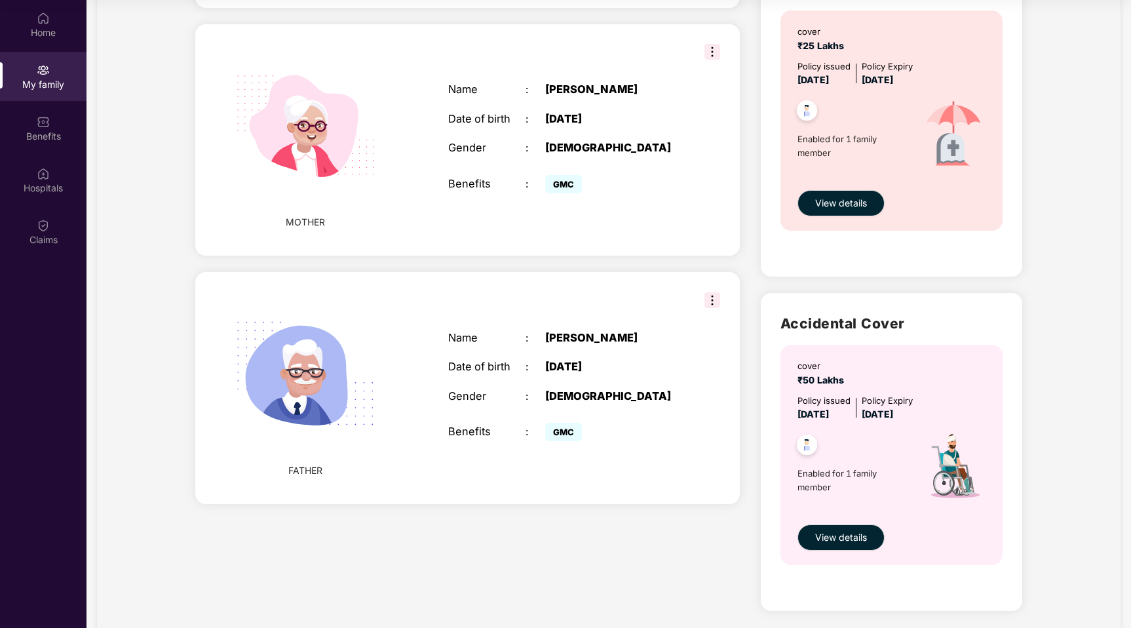
click at [709, 297] on img at bounding box center [712, 300] width 16 height 16
click at [678, 284] on div "FATHER Name : [PERSON_NAME] Date of birth : [DEMOGRAPHIC_DATA] Gender : [DEMOGR…" at bounding box center [467, 387] width 544 height 231
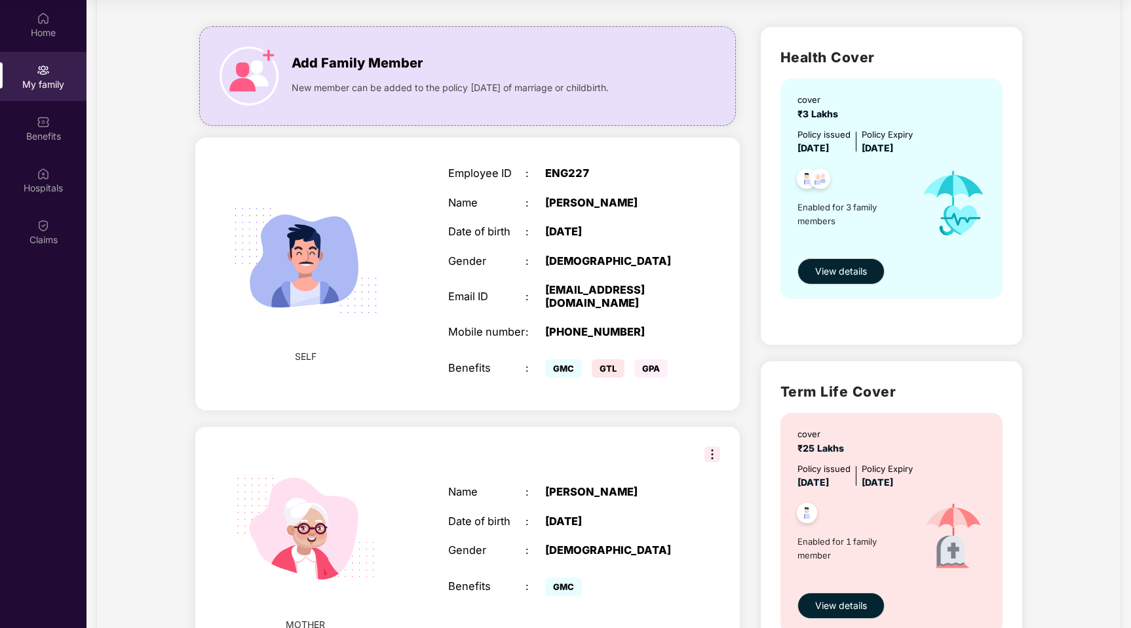
scroll to position [75, 0]
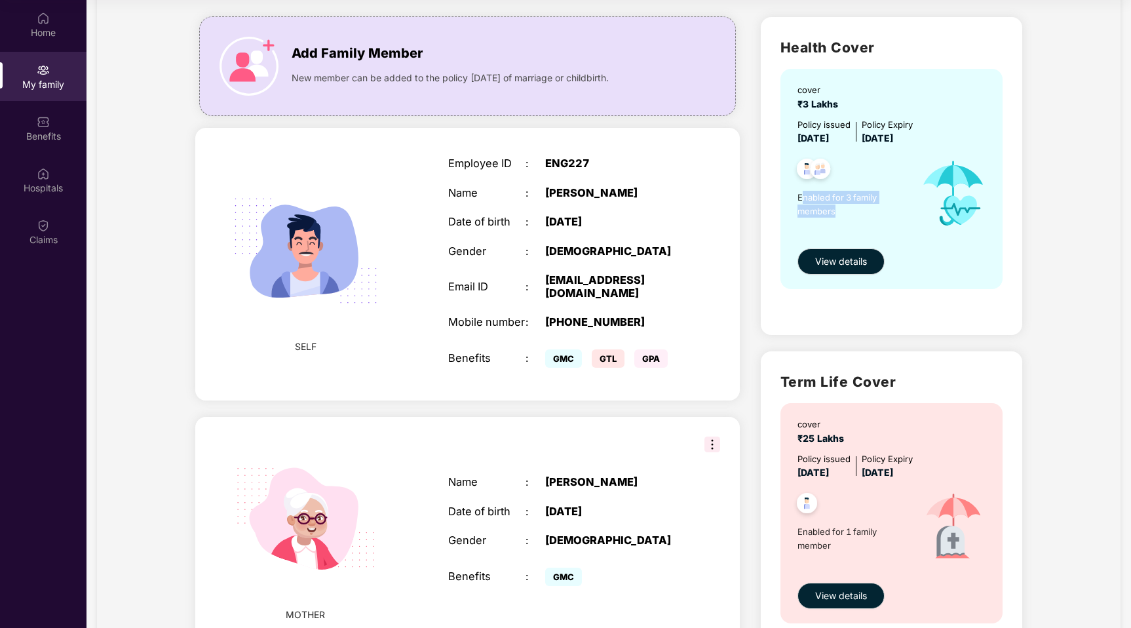
drag, startPoint x: 801, startPoint y: 198, endPoint x: 845, endPoint y: 221, distance: 49.5
click at [845, 221] on div "Enabled for 3 family members" at bounding box center [852, 193] width 111 height 96
click at [860, 227] on div "Enabled for 3 family members" at bounding box center [852, 193] width 111 height 96
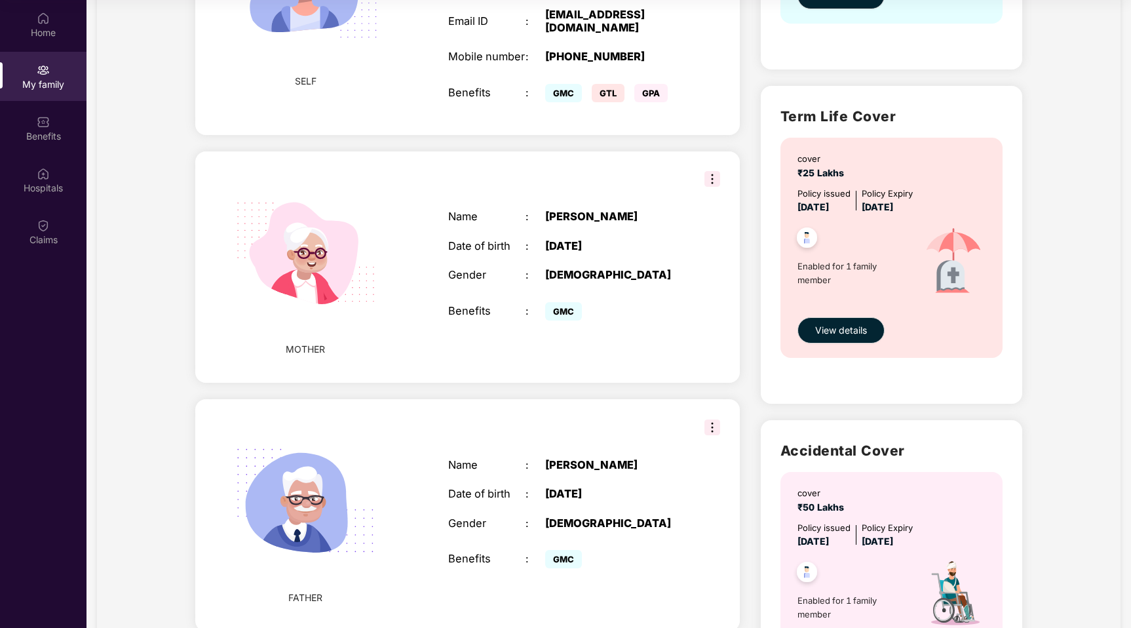
scroll to position [504, 0]
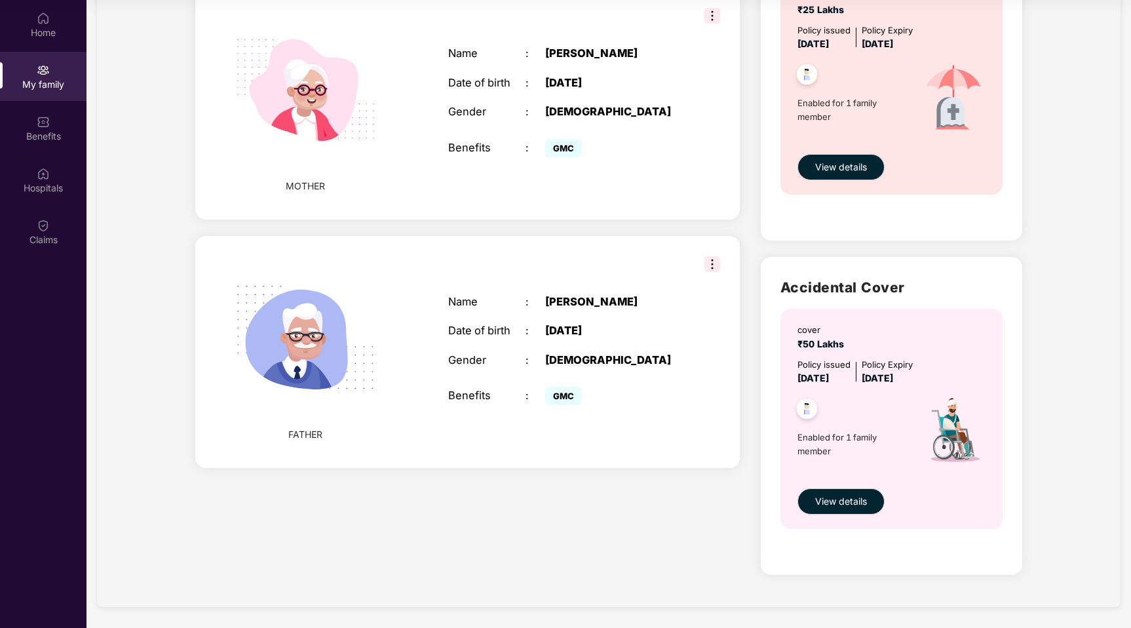
click at [802, 434] on span "Enabled for 1 family member" at bounding box center [852, 443] width 111 height 27
drag, startPoint x: 797, startPoint y: 434, endPoint x: 839, endPoint y: 445, distance: 42.6
click at [839, 445] on span "Enabled for 1 family member" at bounding box center [852, 443] width 111 height 27
click at [839, 451] on span "Enabled for 1 family member" at bounding box center [852, 443] width 111 height 27
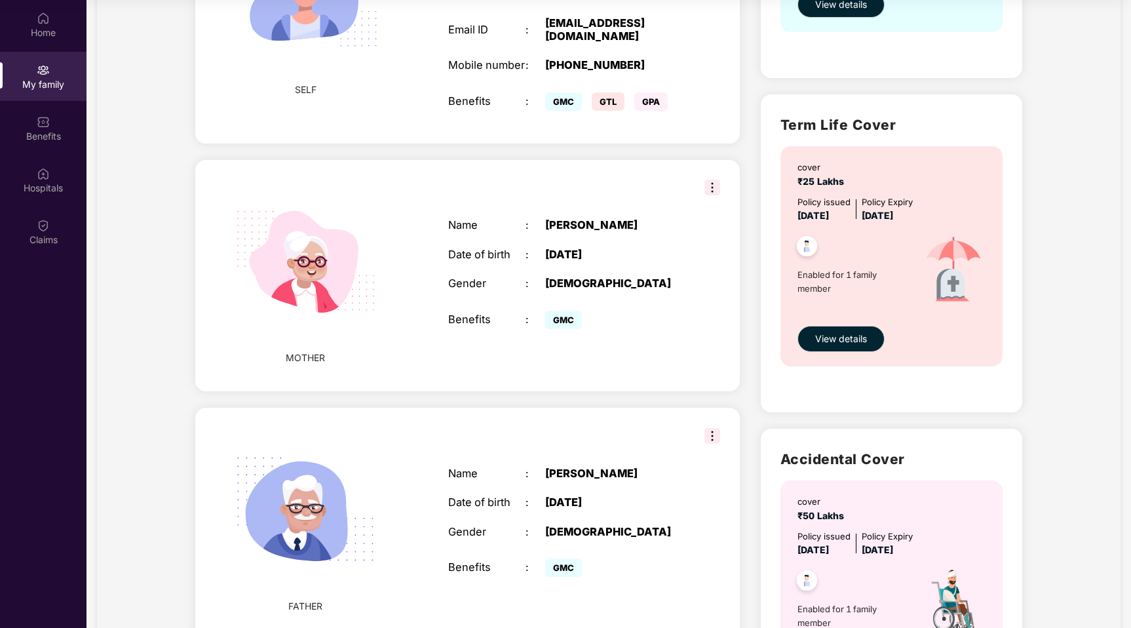
scroll to position [330, 0]
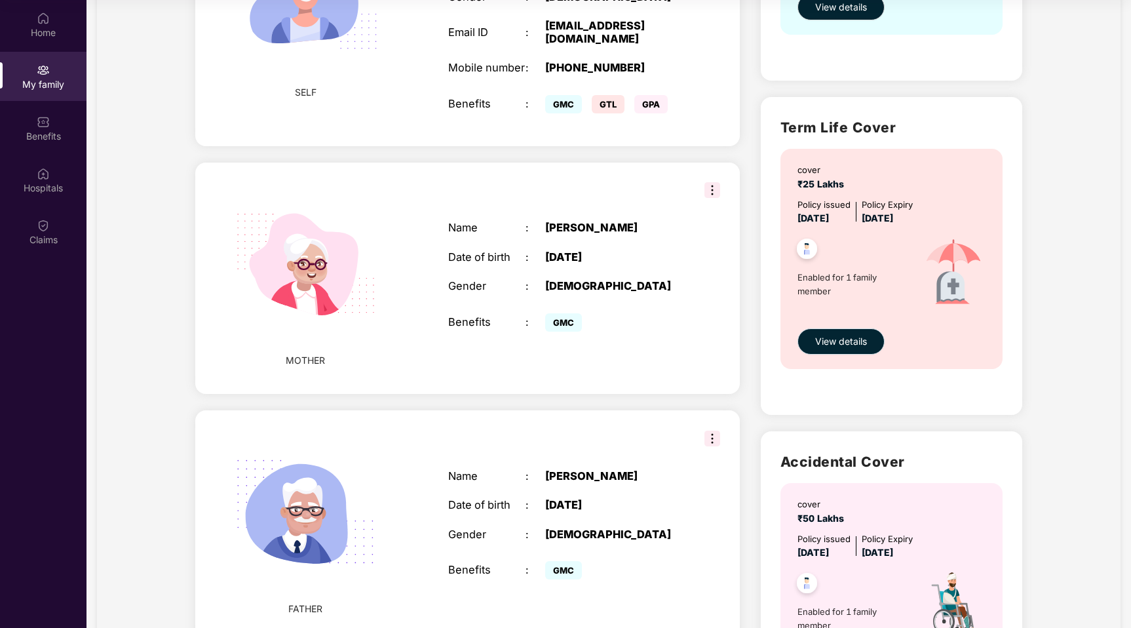
click at [855, 342] on span "View details" at bounding box center [841, 341] width 52 height 14
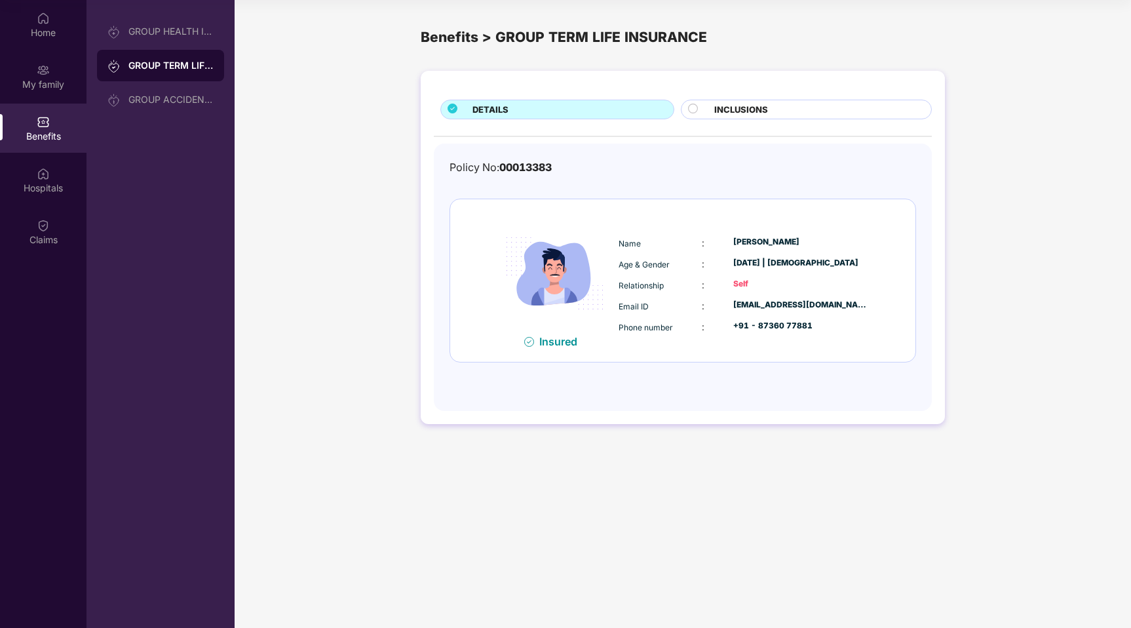
click at [737, 108] on span "INCLUSIONS" at bounding box center [741, 110] width 54 height 14
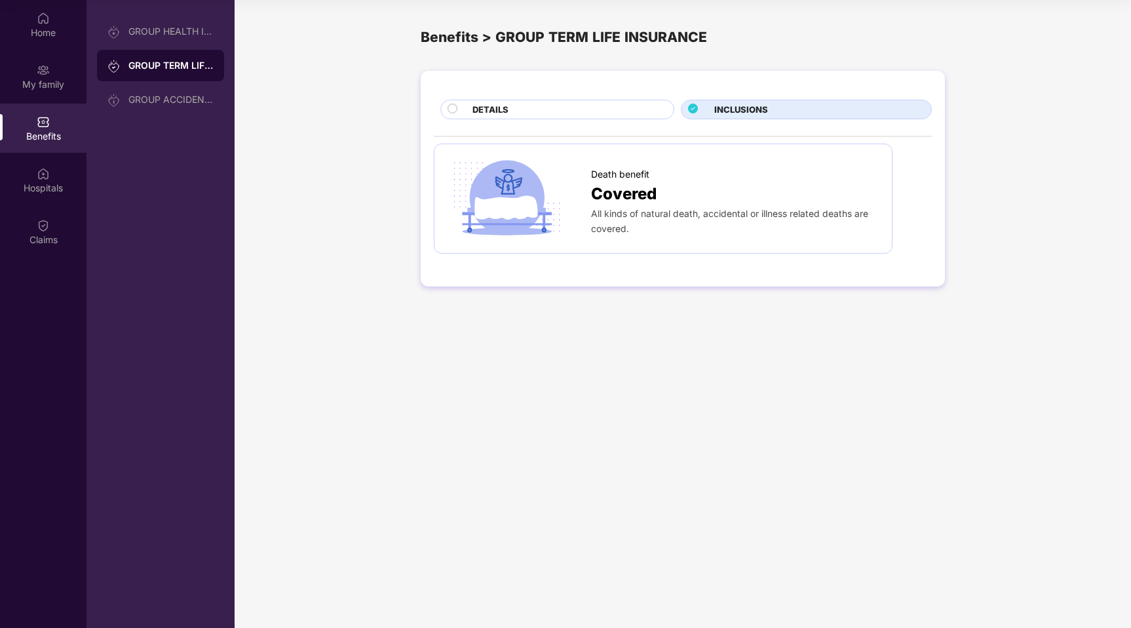
click at [645, 107] on div "DETAILS" at bounding box center [566, 111] width 201 height 16
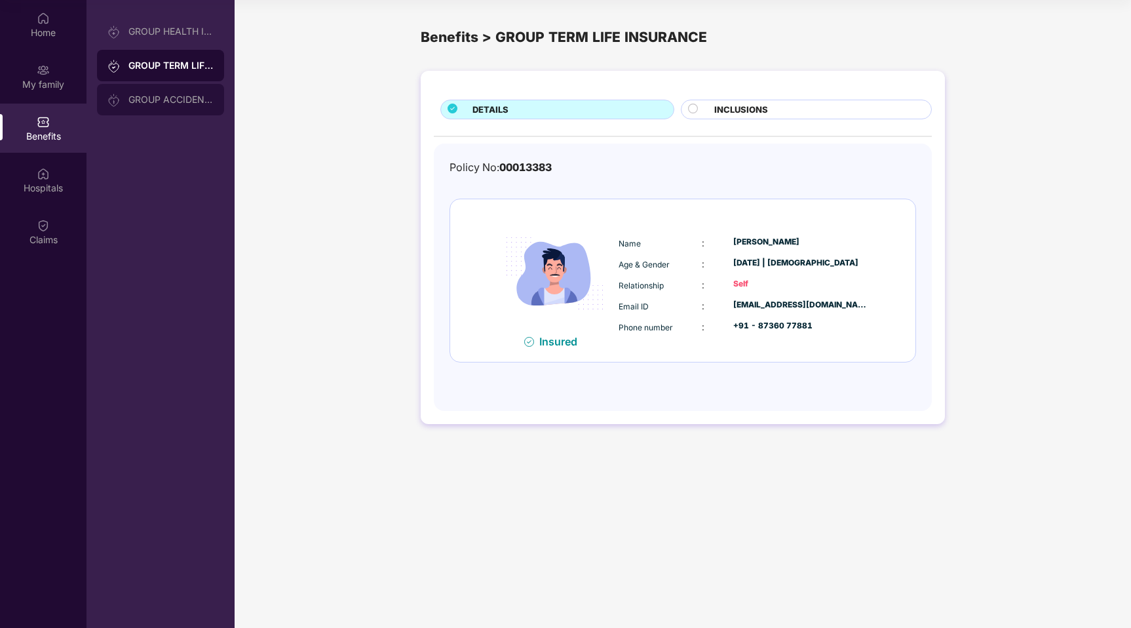
click at [191, 93] on div "GROUP ACCIDENTAL INSURANCE" at bounding box center [160, 99] width 127 height 31
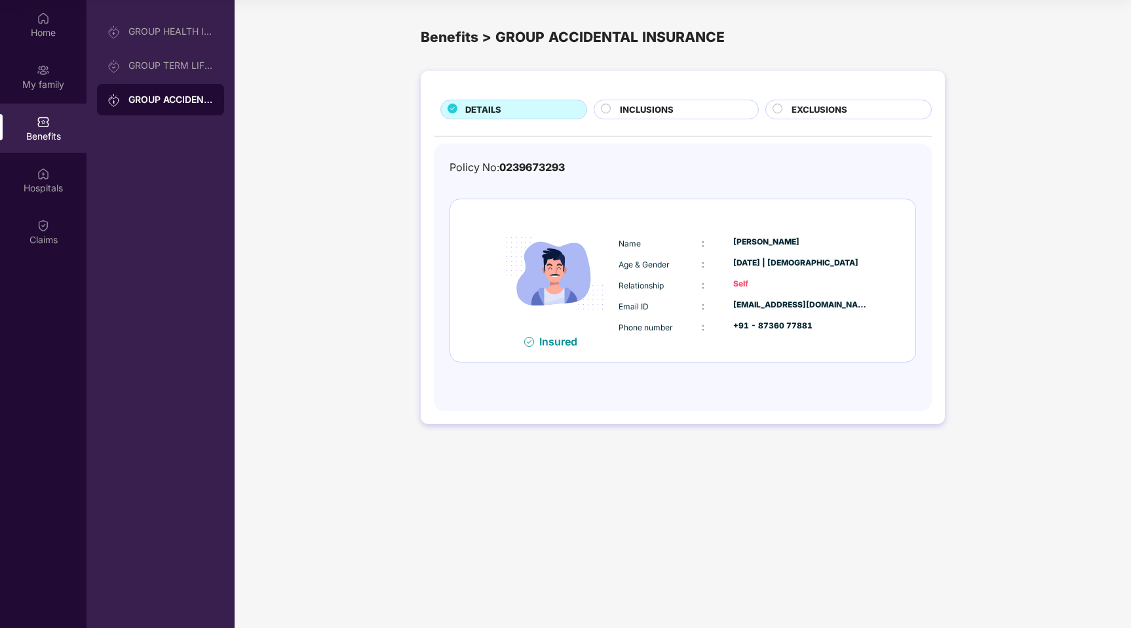
click at [789, 109] on div "EXCLUSIONS" at bounding box center [855, 111] width 140 height 16
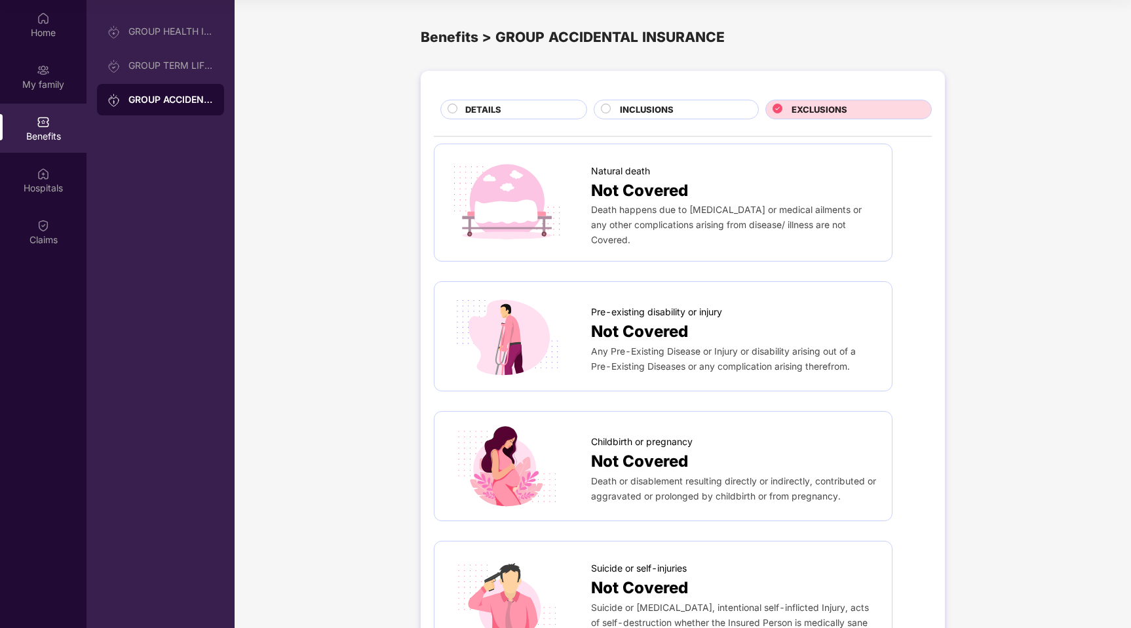
click at [673, 112] on div "INCLUSIONS" at bounding box center [682, 111] width 138 height 16
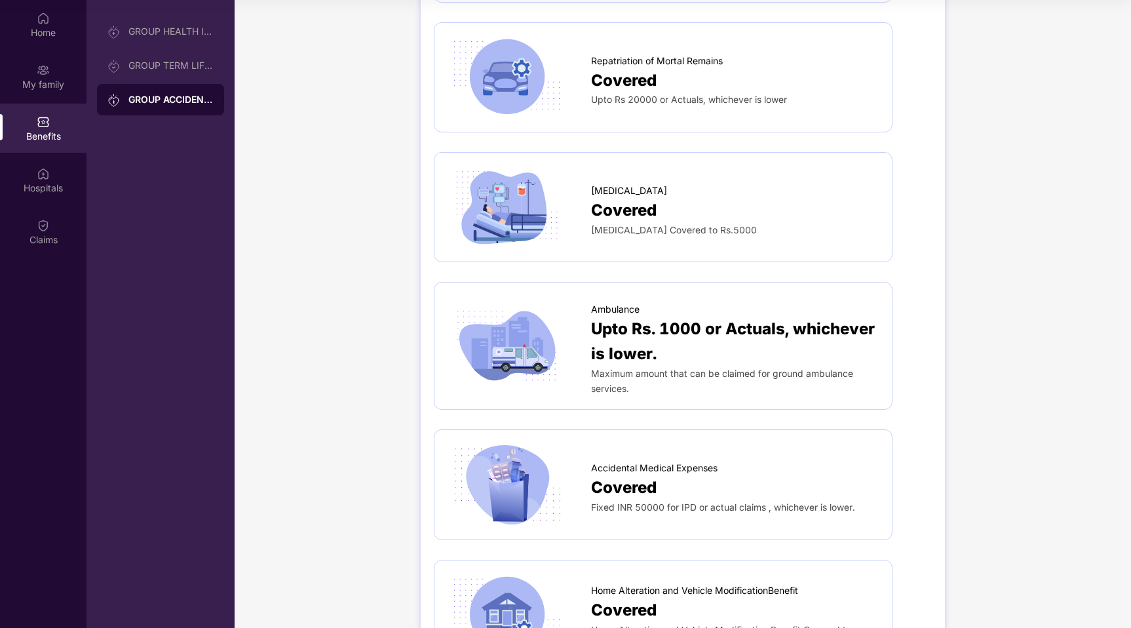
scroll to position [1397, 0]
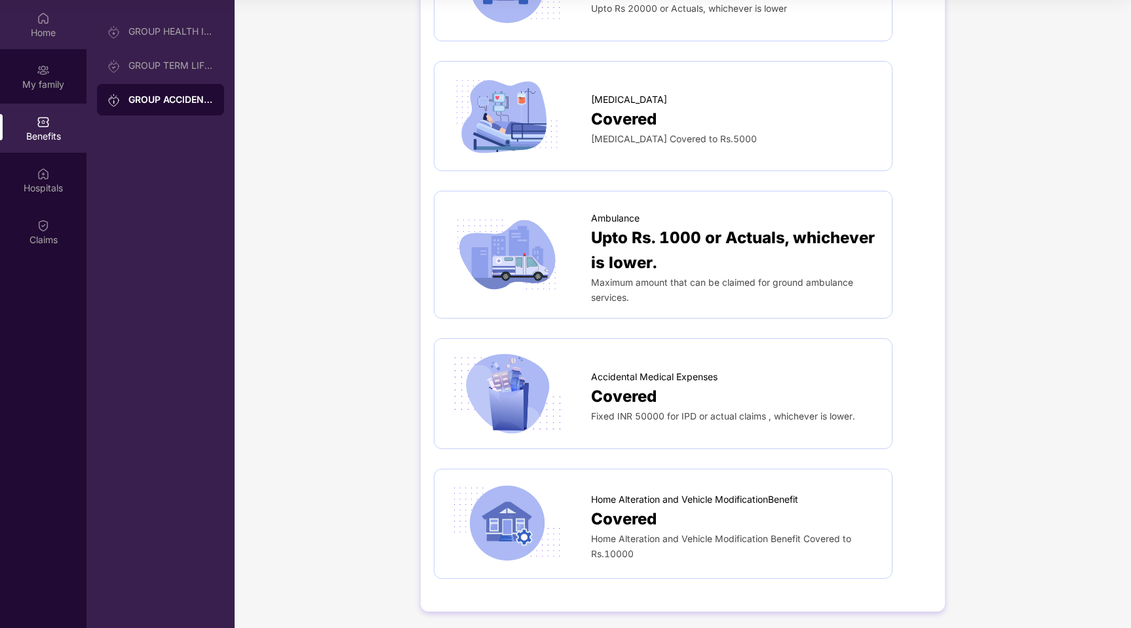
click at [51, 27] on div "Home" at bounding box center [43, 32] width 86 height 13
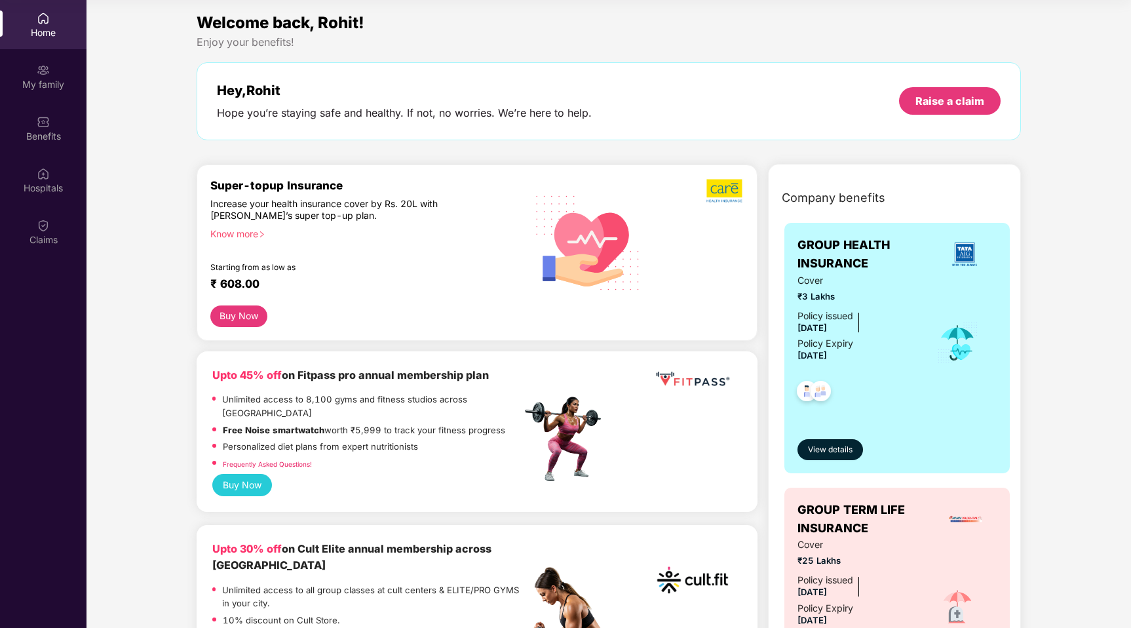
click at [249, 234] on div "Know more" at bounding box center [361, 232] width 303 height 9
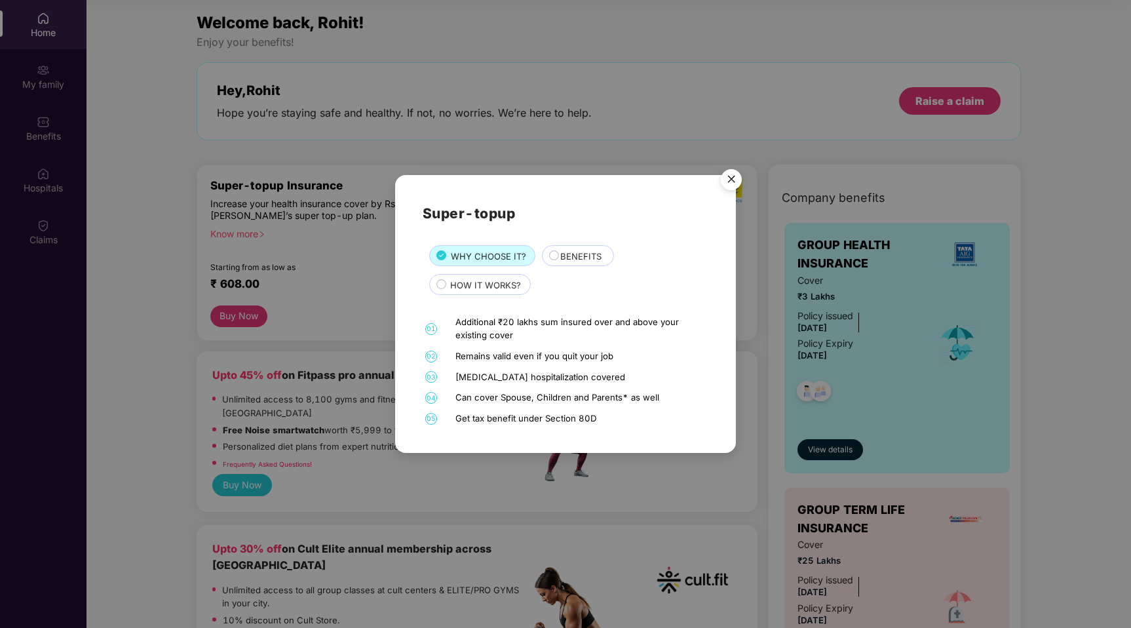
click at [508, 284] on span "HOW IT WORKS?" at bounding box center [485, 285] width 71 height 14
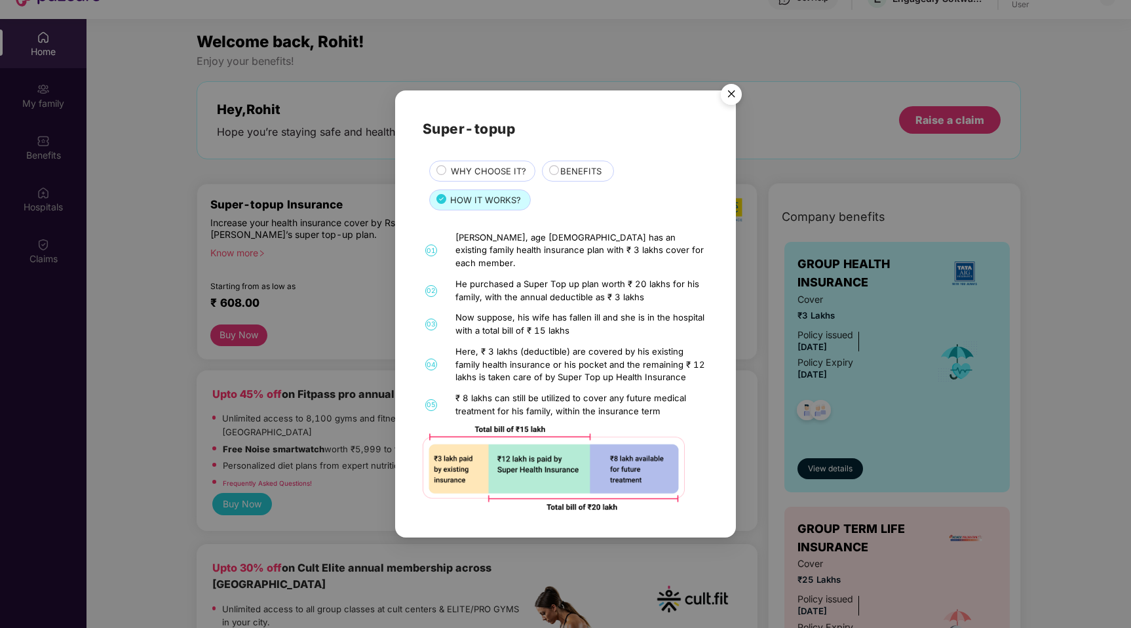
scroll to position [54, 0]
click at [569, 178] on span "BENEFITS" at bounding box center [580, 171] width 41 height 14
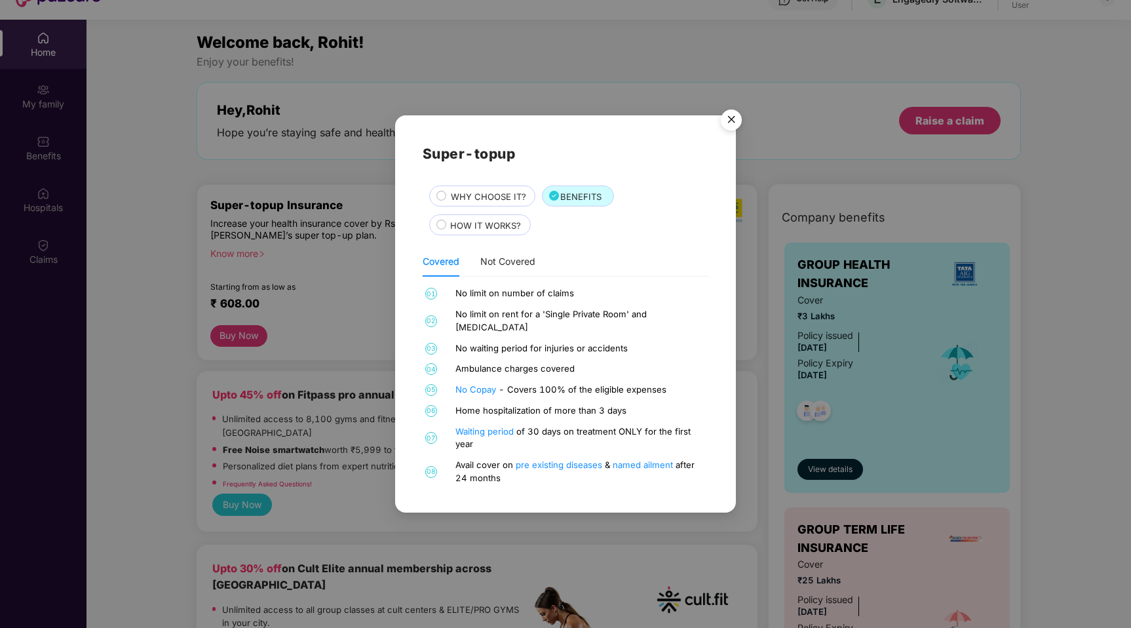
scroll to position [73, 0]
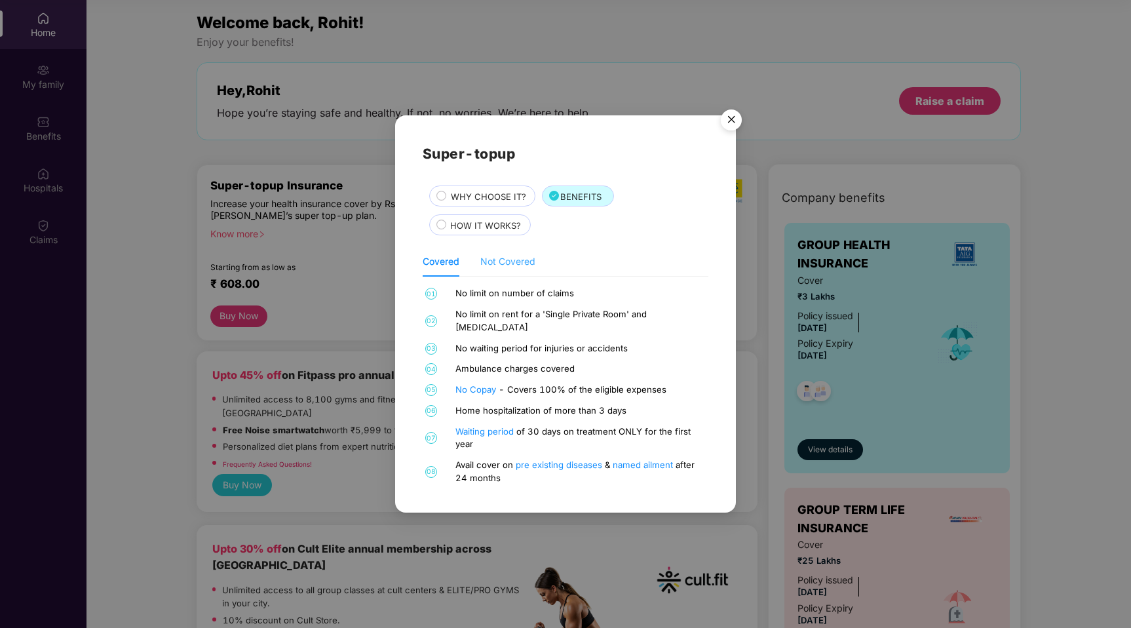
click at [506, 276] on div "Not Covered" at bounding box center [507, 261] width 55 height 30
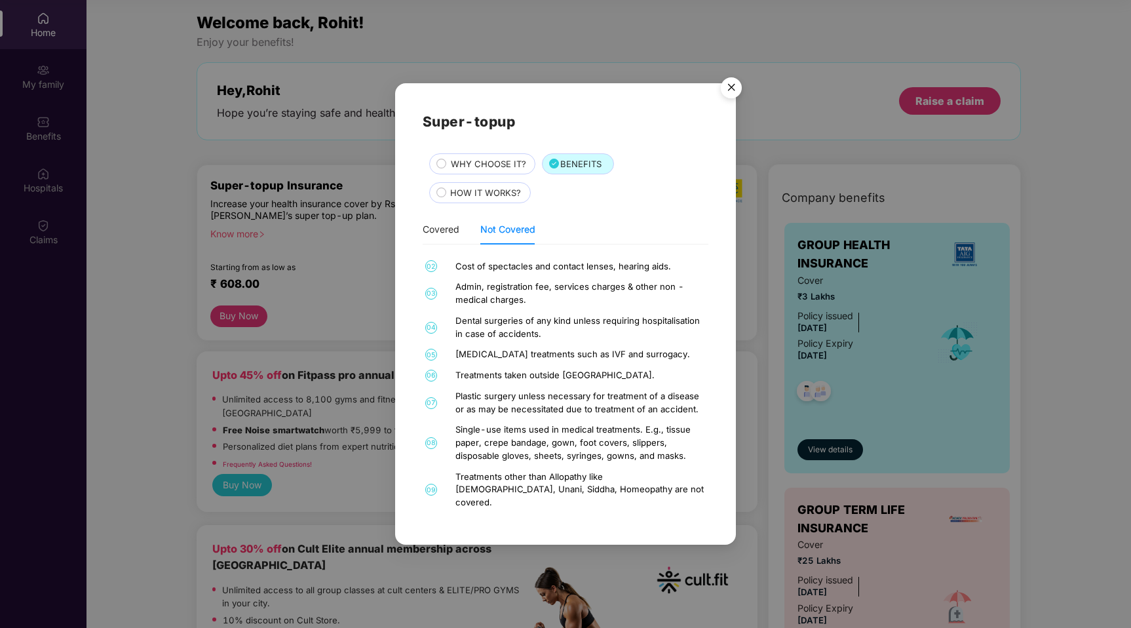
scroll to position [0, 0]
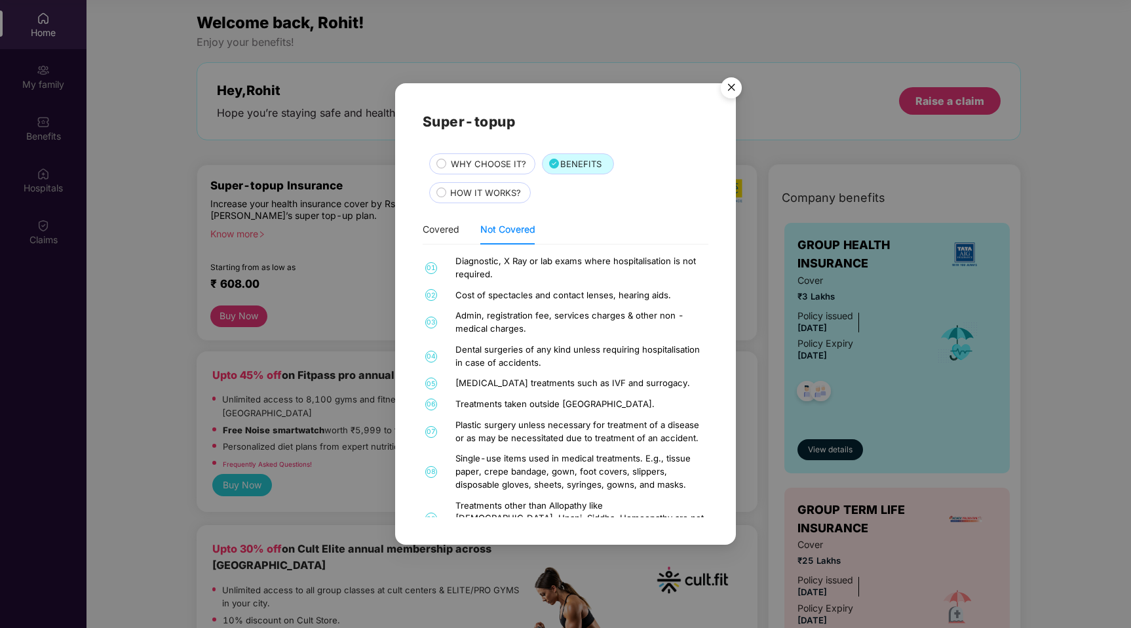
click at [487, 168] on span "WHY CHOOSE IT?" at bounding box center [488, 164] width 75 height 14
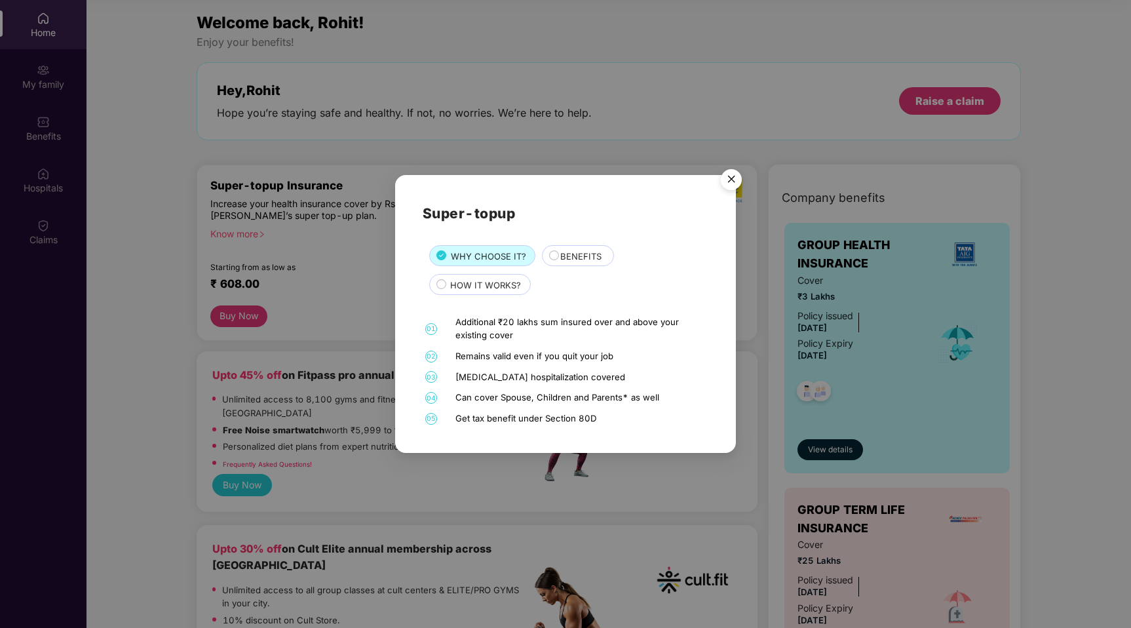
click at [721, 187] on img "Close" at bounding box center [731, 181] width 37 height 37
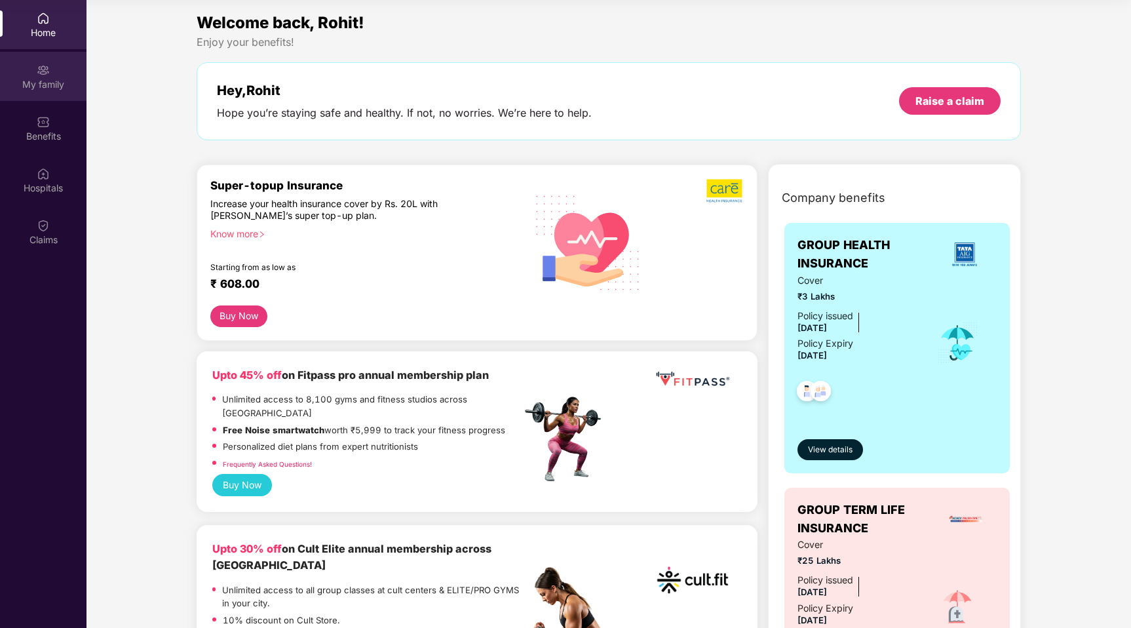
click at [54, 60] on div "My family" at bounding box center [43, 76] width 86 height 49
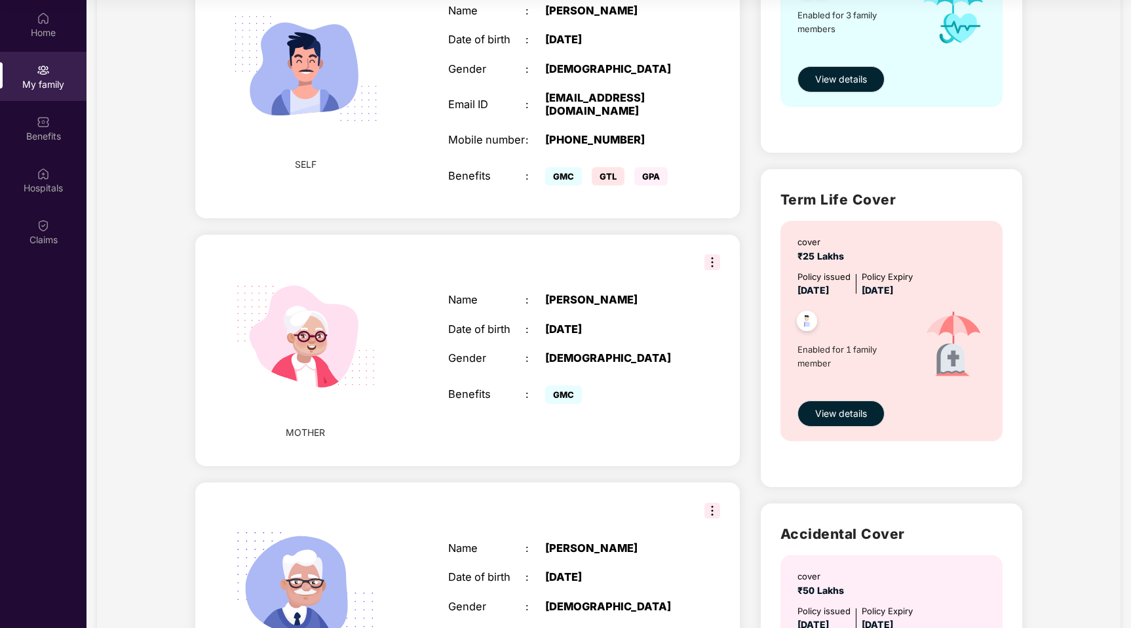
scroll to position [504, 0]
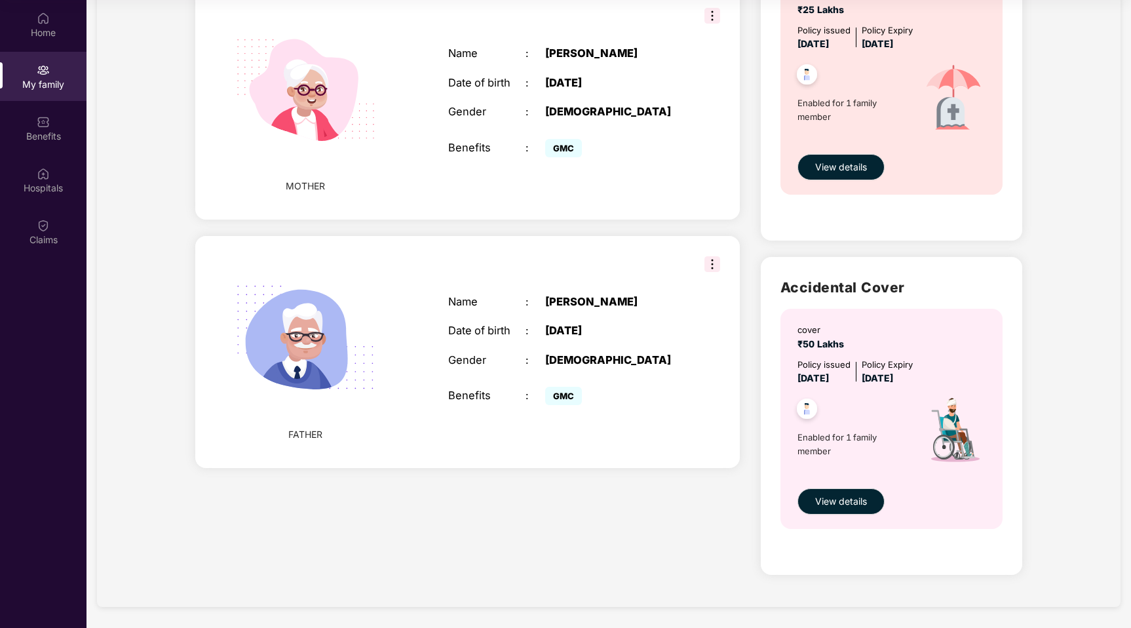
click at [722, 265] on div "FATHER Name : [PERSON_NAME] Date of birth : [DEMOGRAPHIC_DATA] Gender : [DEMOGR…" at bounding box center [467, 351] width 544 height 231
click at [713, 265] on img at bounding box center [712, 264] width 16 height 16
click at [688, 237] on div "FATHER Name : [PERSON_NAME] Date of birth : [DEMOGRAPHIC_DATA] Gender : [DEMOGR…" at bounding box center [467, 351] width 544 height 231
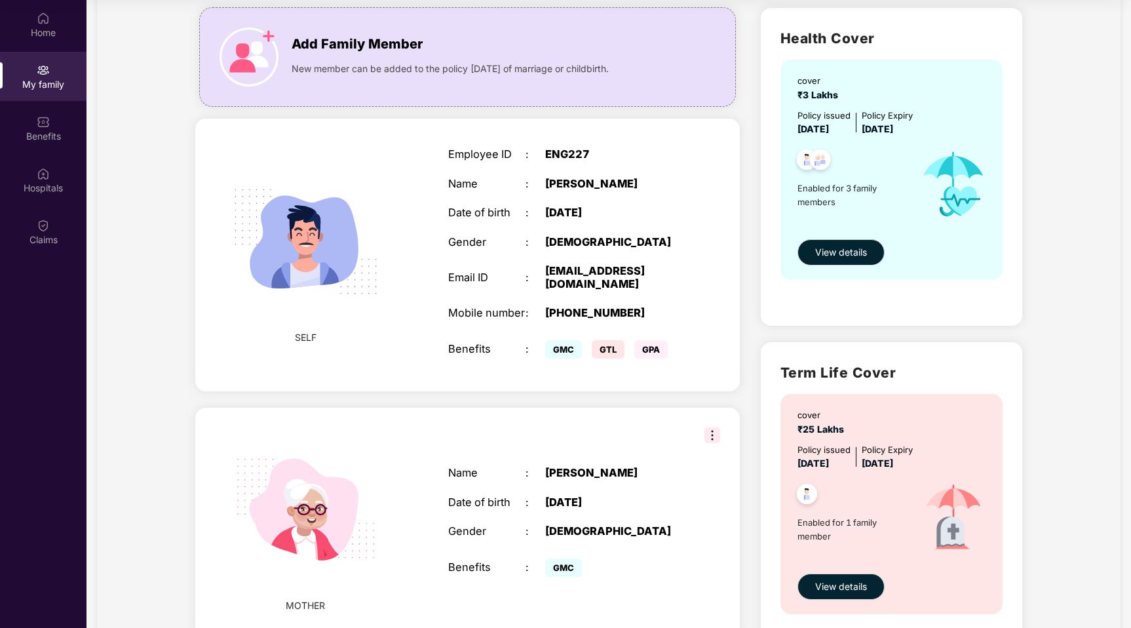
scroll to position [0, 0]
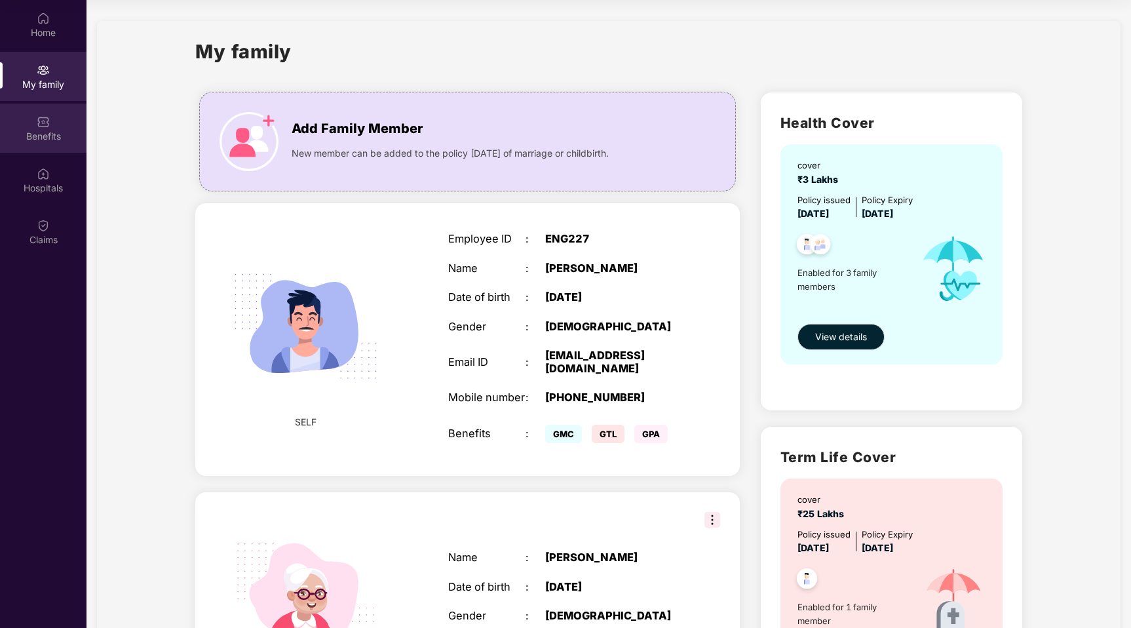
click at [48, 131] on div "Benefits" at bounding box center [43, 136] width 86 height 13
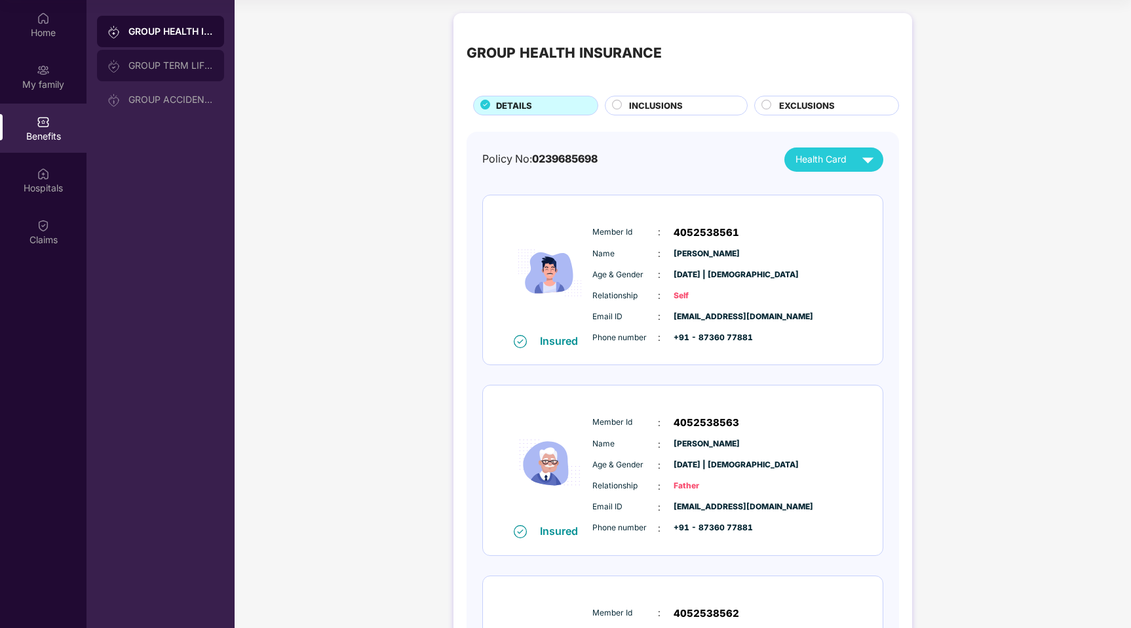
click at [170, 76] on div "GROUP TERM LIFE INSURANCE" at bounding box center [160, 65] width 127 height 31
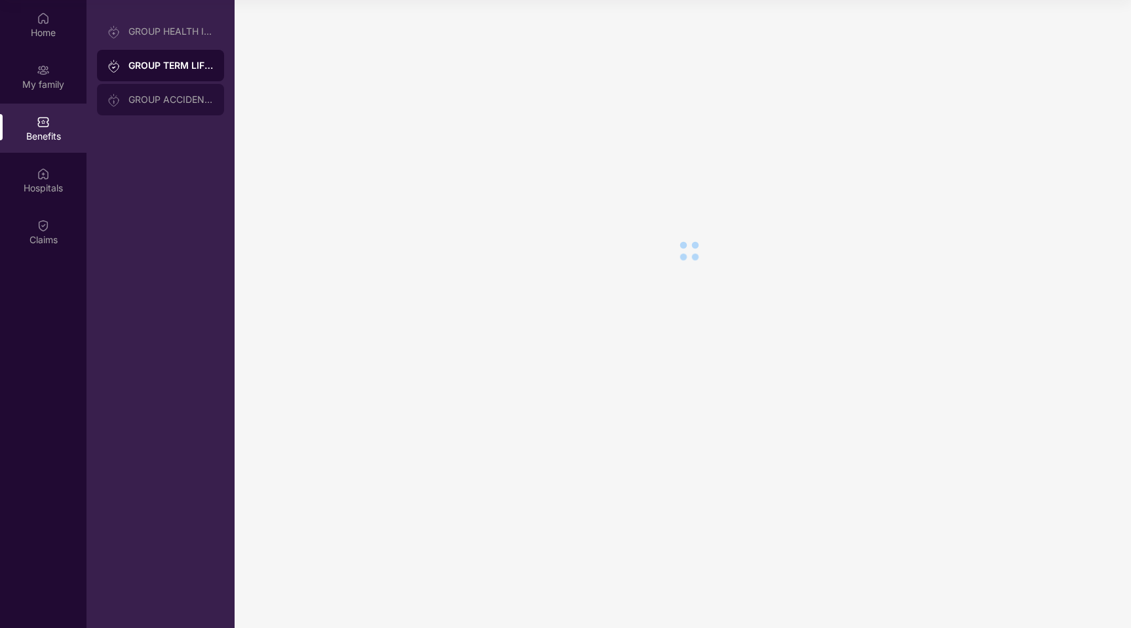
click at [172, 106] on div "GROUP ACCIDENTAL INSURANCE" at bounding box center [160, 99] width 127 height 31
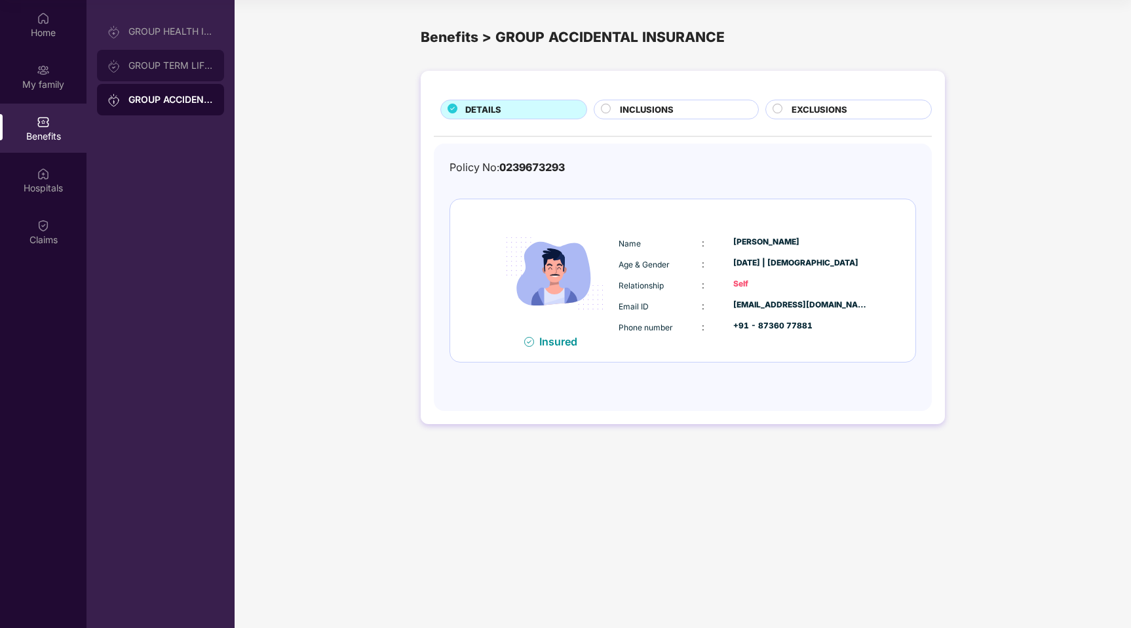
click at [160, 66] on div "GROUP TERM LIFE INSURANCE" at bounding box center [170, 65] width 85 height 10
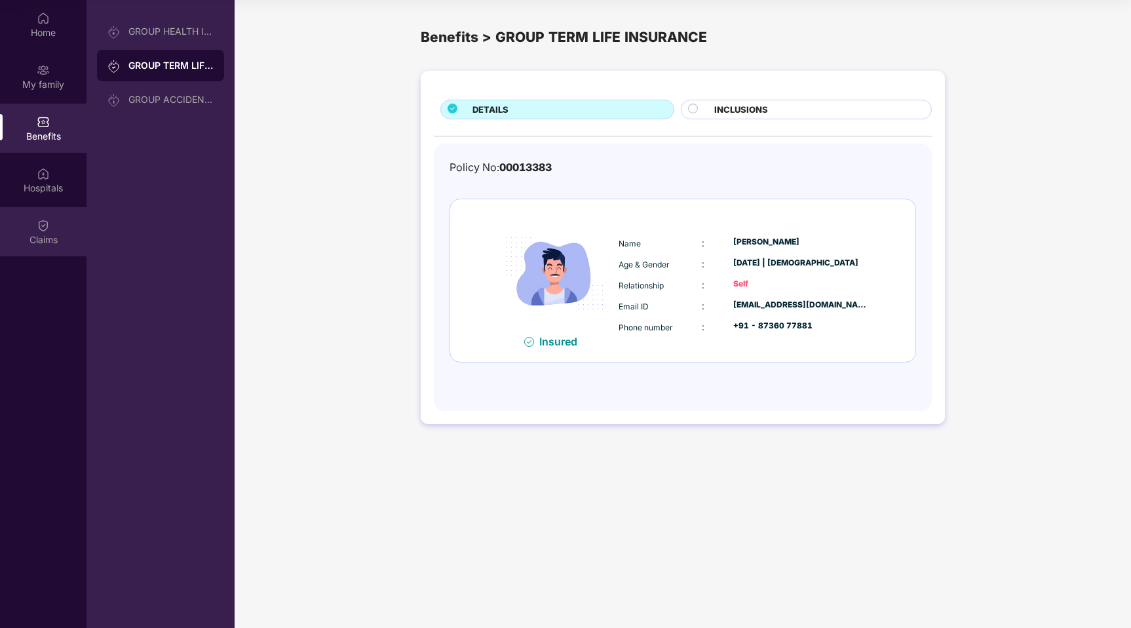
click at [62, 252] on div "Claims" at bounding box center [43, 231] width 86 height 49
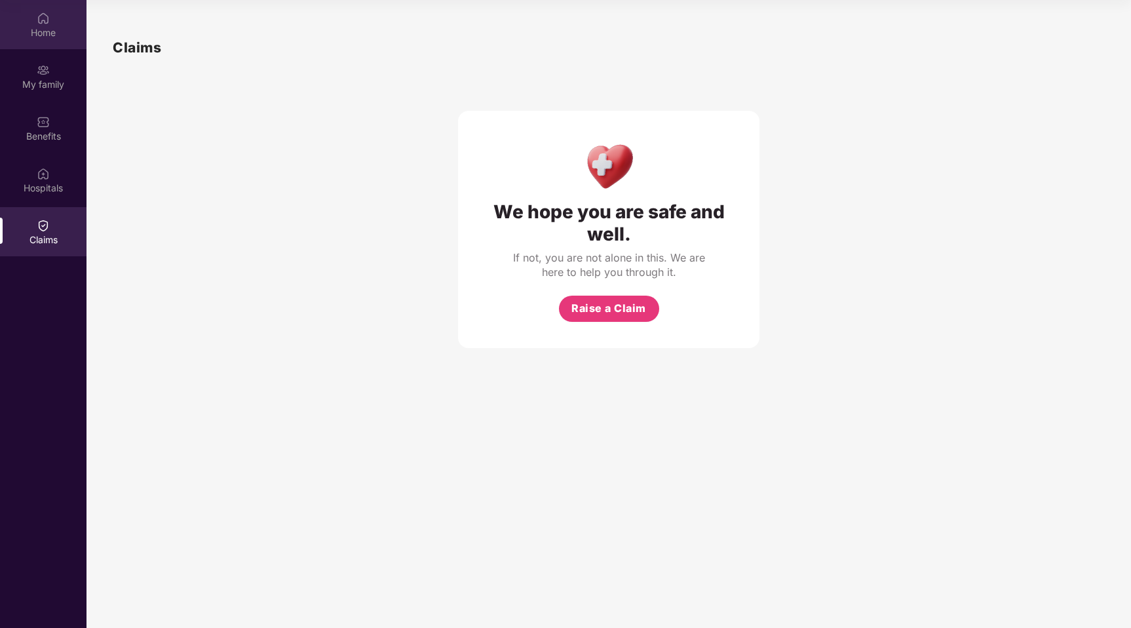
click at [42, 34] on div "Home" at bounding box center [43, 32] width 86 height 13
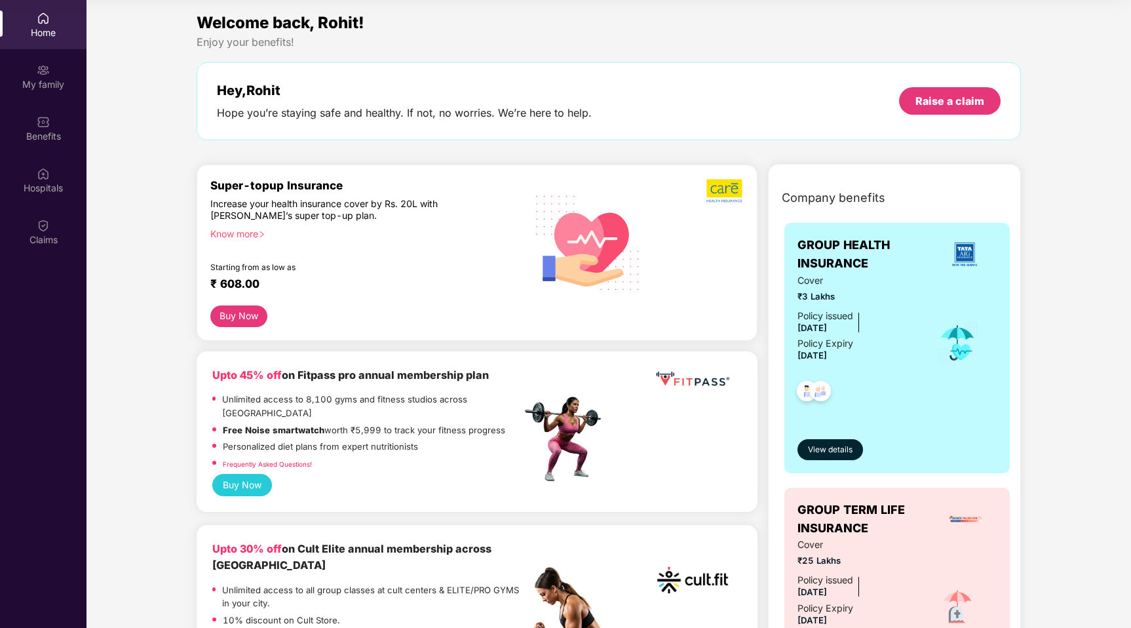
click at [720, 184] on img at bounding box center [724, 190] width 37 height 25
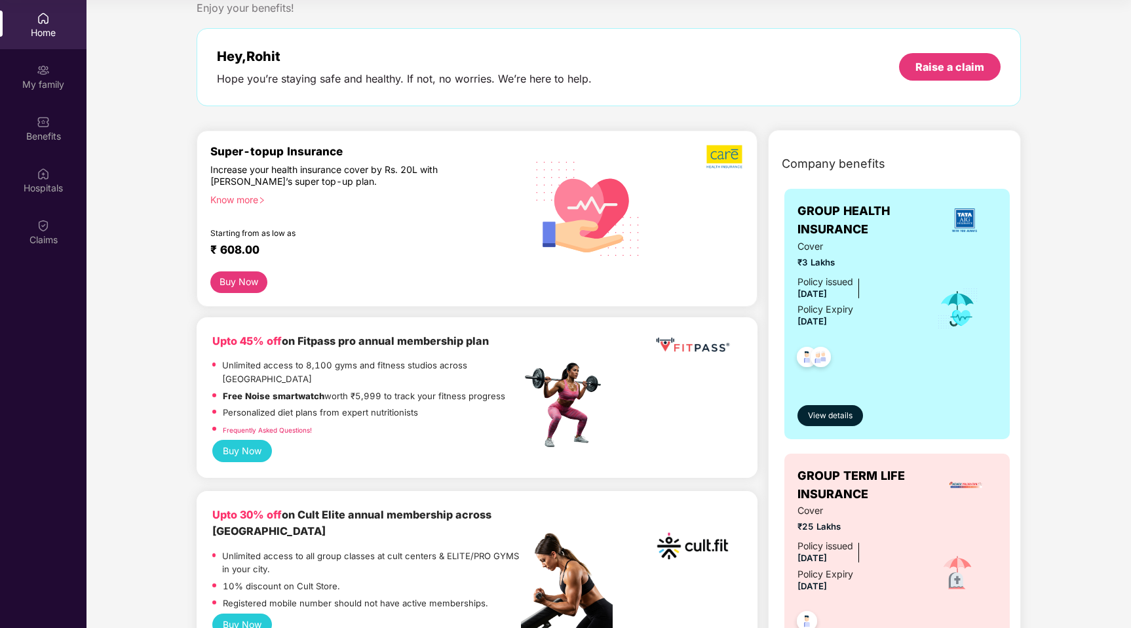
scroll to position [52, 0]
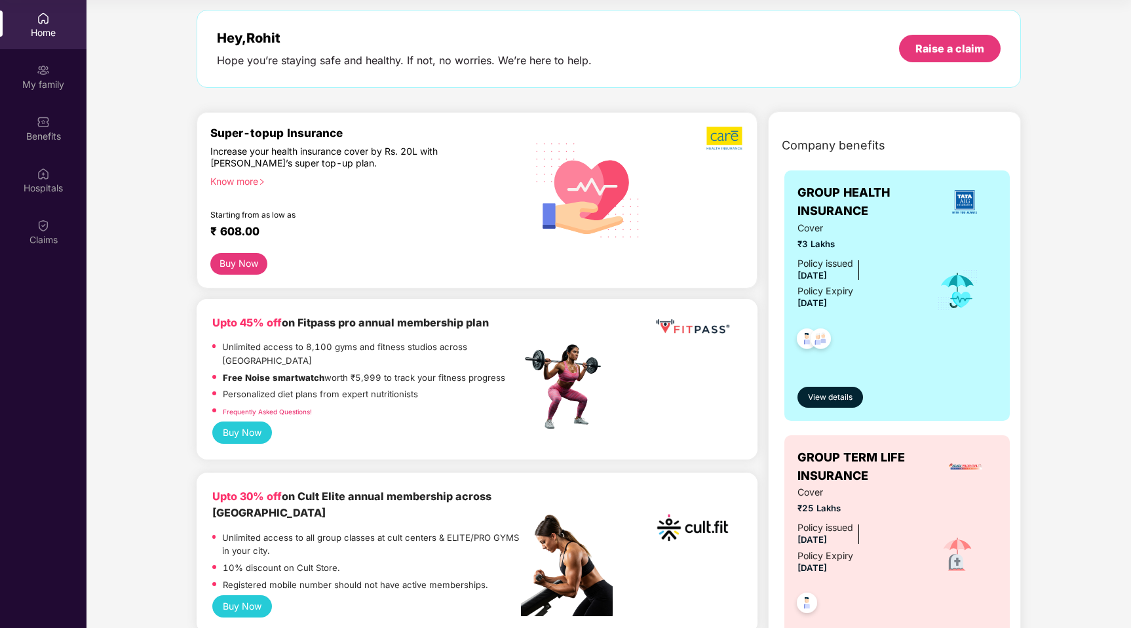
click at [251, 185] on div "Know more" at bounding box center [361, 180] width 303 height 9
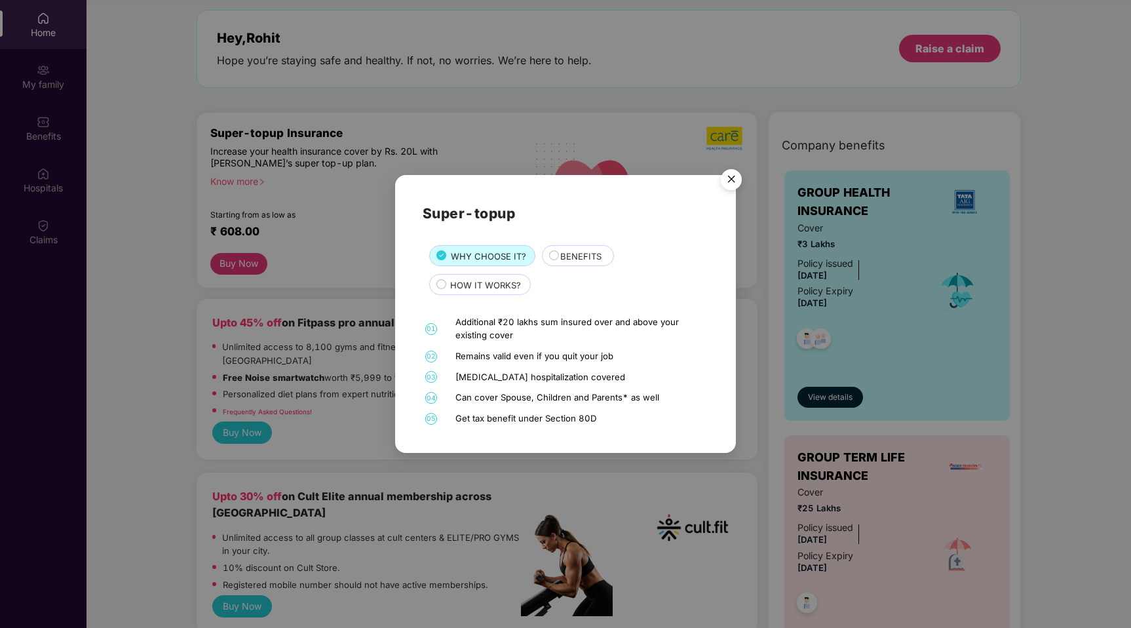
click at [730, 180] on img "Close" at bounding box center [731, 181] width 37 height 37
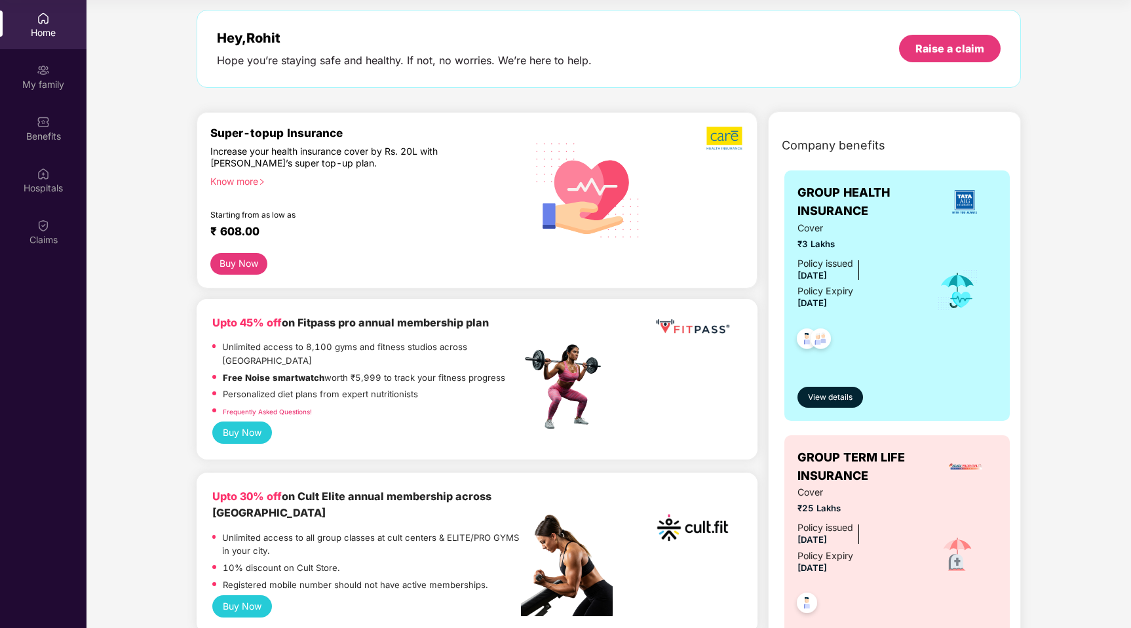
click at [231, 258] on button "Buy Now" at bounding box center [238, 264] width 57 height 22
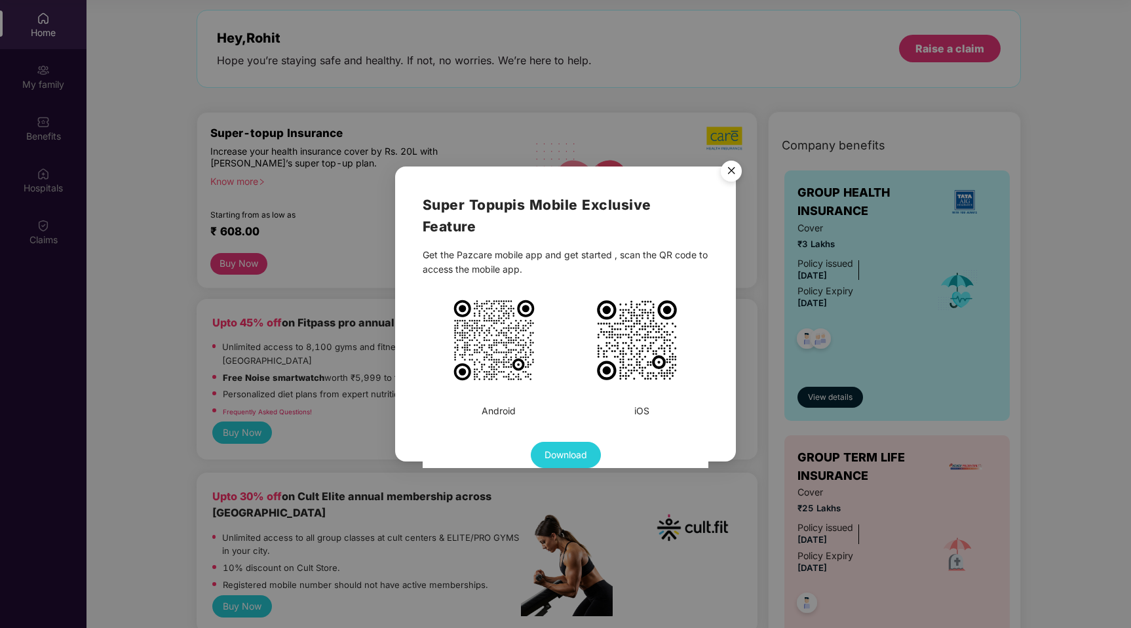
click at [732, 171] on img "Close" at bounding box center [731, 173] width 37 height 37
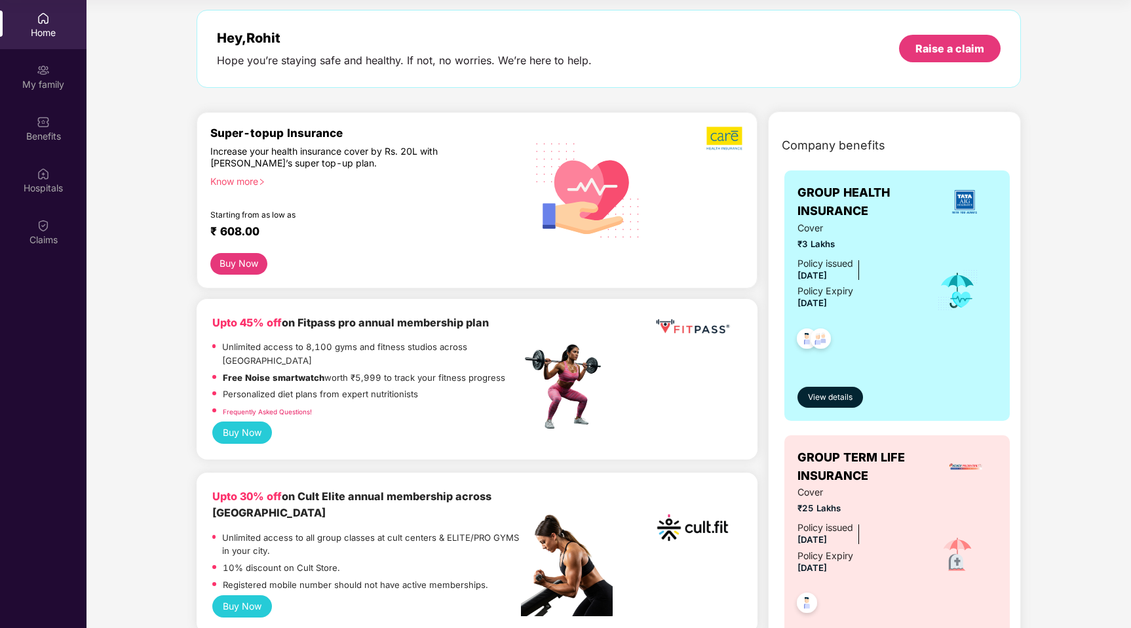
scroll to position [0, 0]
